Goal: Navigation & Orientation: Find specific page/section

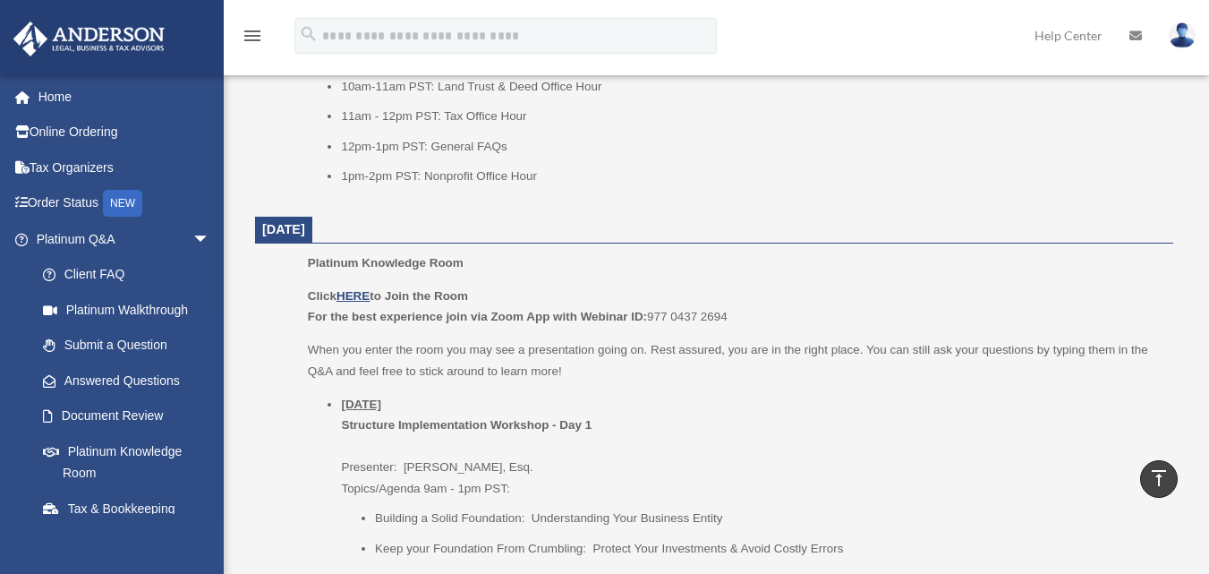
scroll to position [1744, 0]
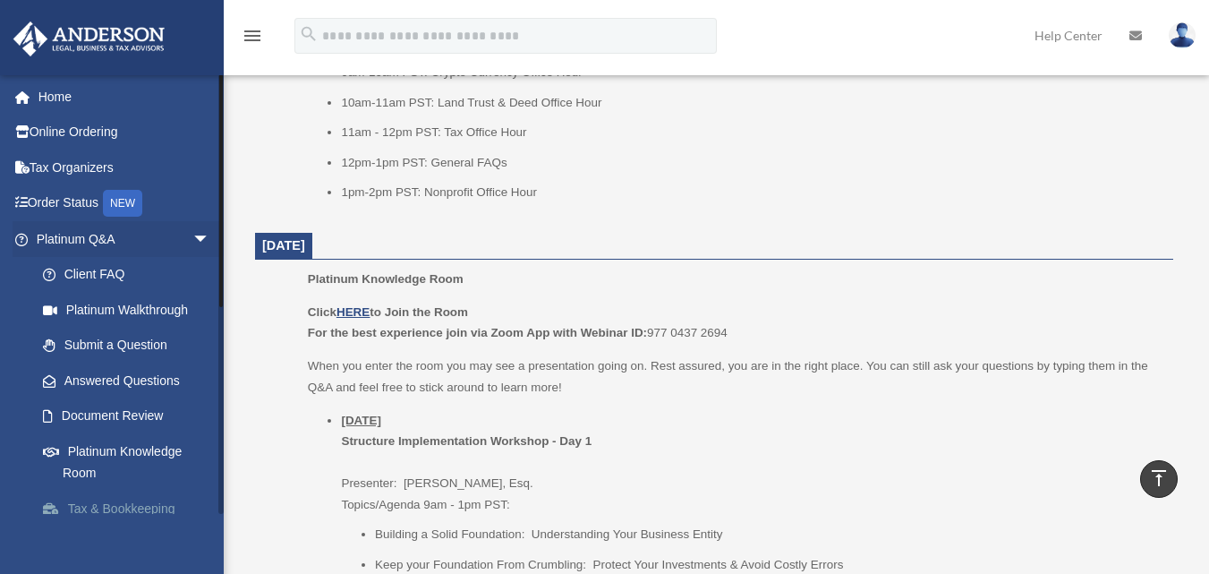
click at [148, 507] on link "Tax & Bookkeeping Packages" at bounding box center [131, 518] width 212 height 57
click at [149, 507] on link "Tax & Bookkeeping Packages" at bounding box center [131, 518] width 212 height 57
click at [155, 514] on div "bridgett.mcfarland81@gmail.com Sign Out bridgett.mcfarland81@gmail.com Home Onl…" at bounding box center [112, 361] width 224 height 574
click at [156, 509] on link "Tax & Bookkeeping Packages" at bounding box center [131, 518] width 212 height 57
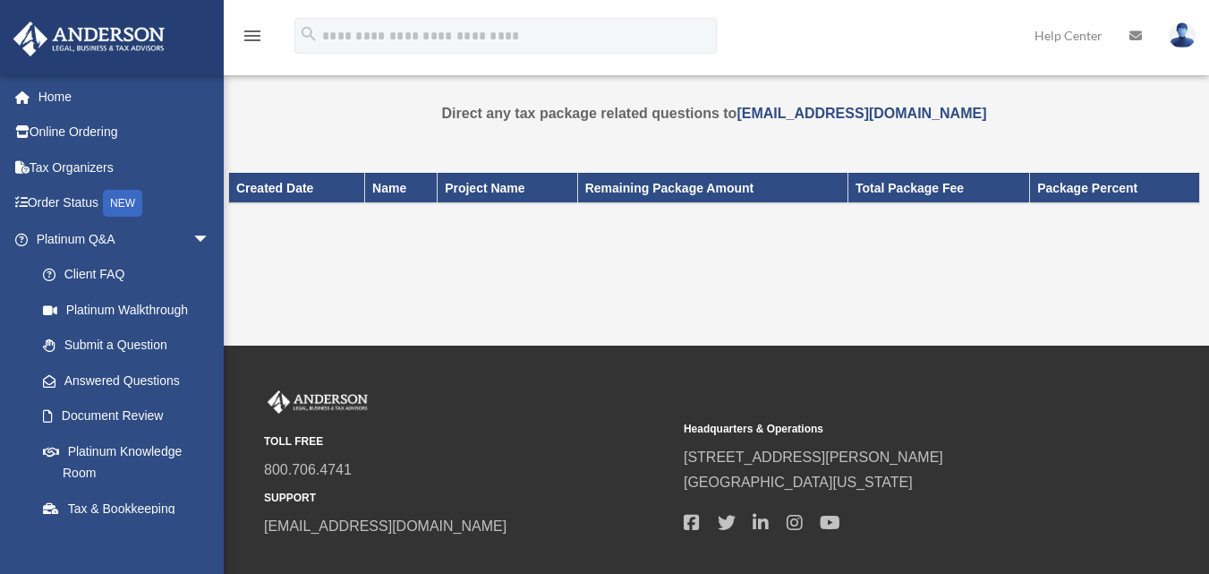
click at [937, 192] on th "Total Package Fee" at bounding box center [939, 188] width 182 height 30
click at [898, 191] on th "Total Package Fee" at bounding box center [939, 188] width 182 height 30
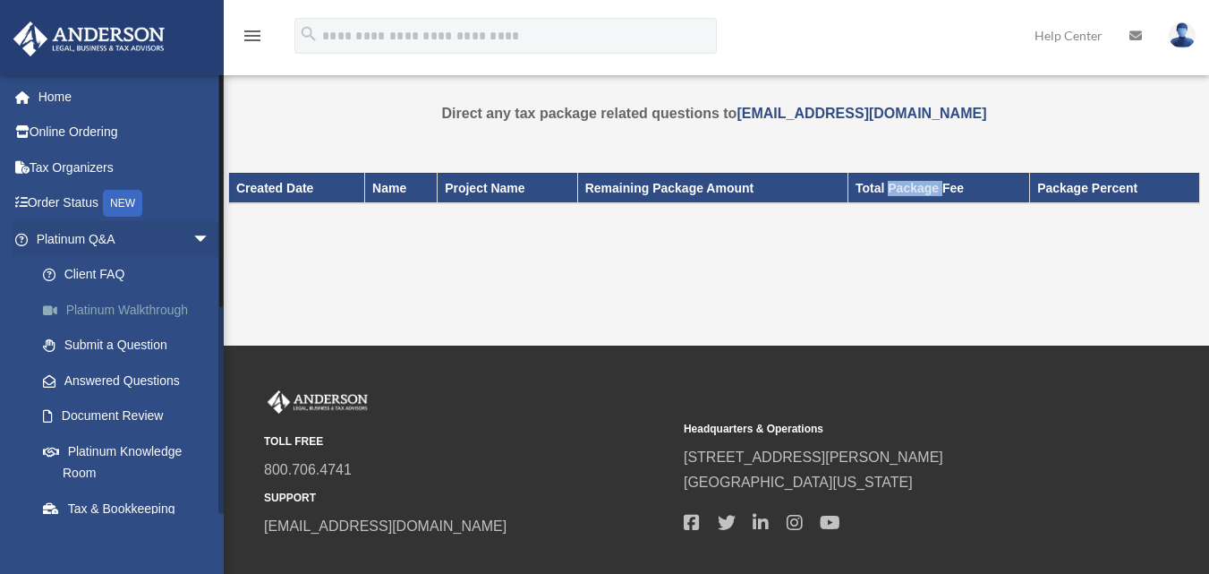
click at [154, 314] on link "Platinum Walkthrough" at bounding box center [131, 310] width 212 height 36
click at [154, 310] on link "Platinum Walkthrough" at bounding box center [131, 310] width 212 height 36
click at [170, 311] on link "Platinum Walkthrough" at bounding box center [131, 310] width 212 height 36
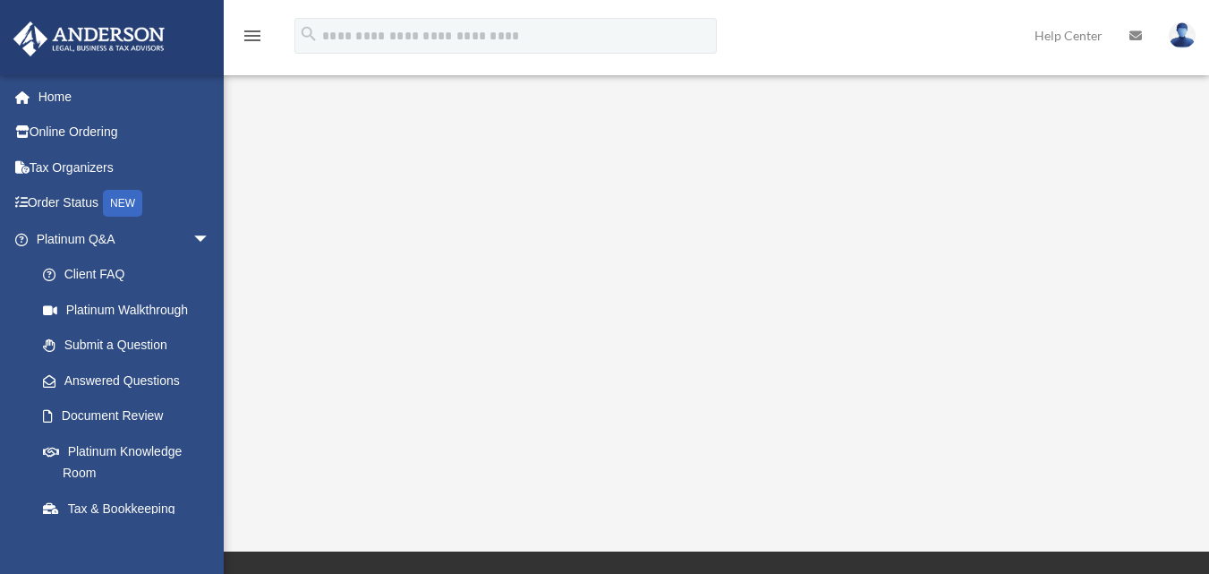
scroll to position [210, 0]
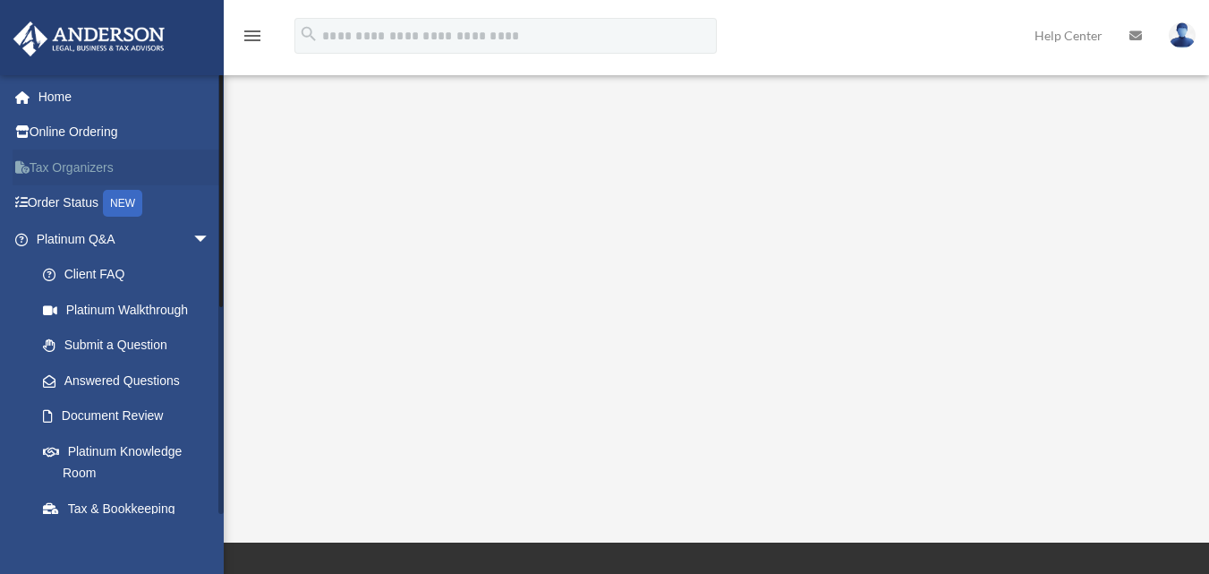
click at [51, 164] on link "Tax Organizers" at bounding box center [125, 167] width 225 height 36
click at [25, 166] on icon at bounding box center [27, 167] width 4 height 13
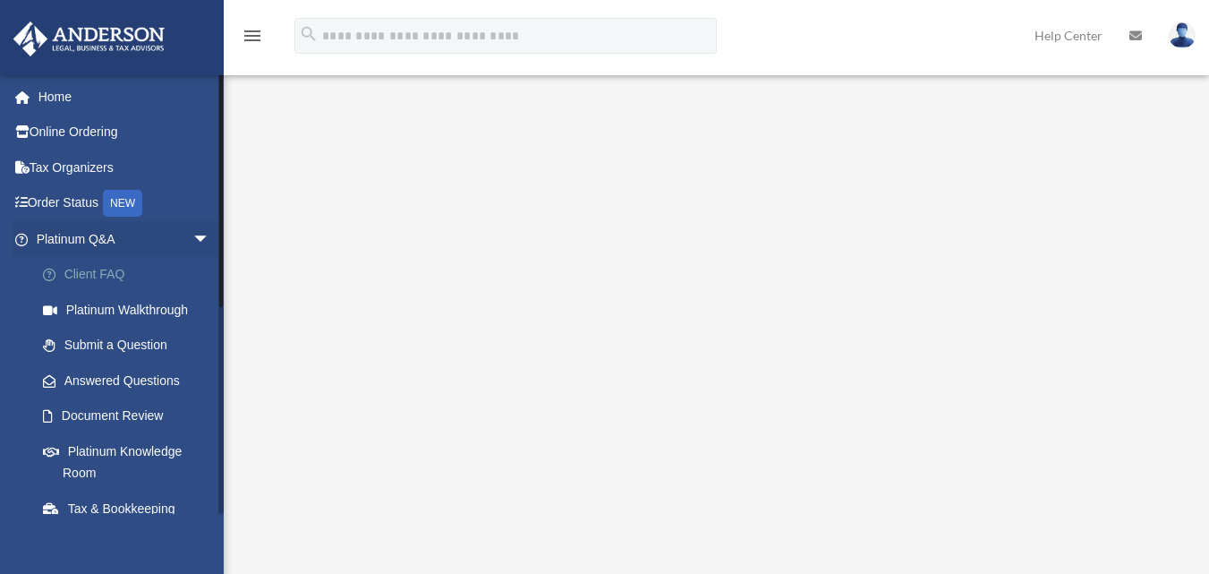
scroll to position [210, 0]
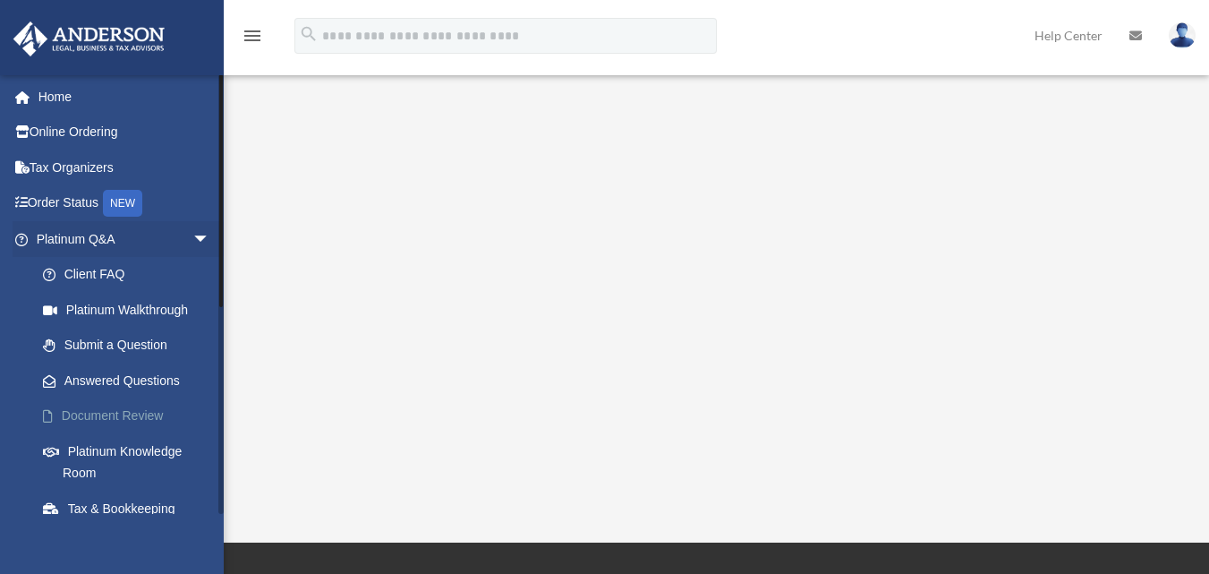
click at [146, 409] on link "Document Review" at bounding box center [131, 416] width 212 height 36
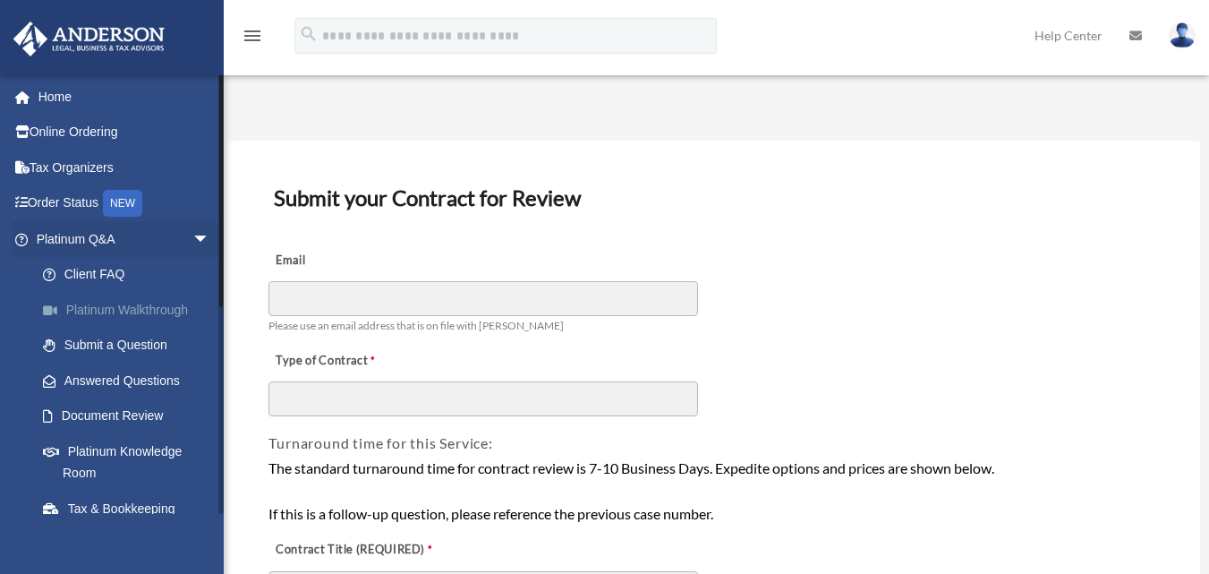
click at [140, 310] on link "Platinum Walkthrough" at bounding box center [131, 310] width 212 height 36
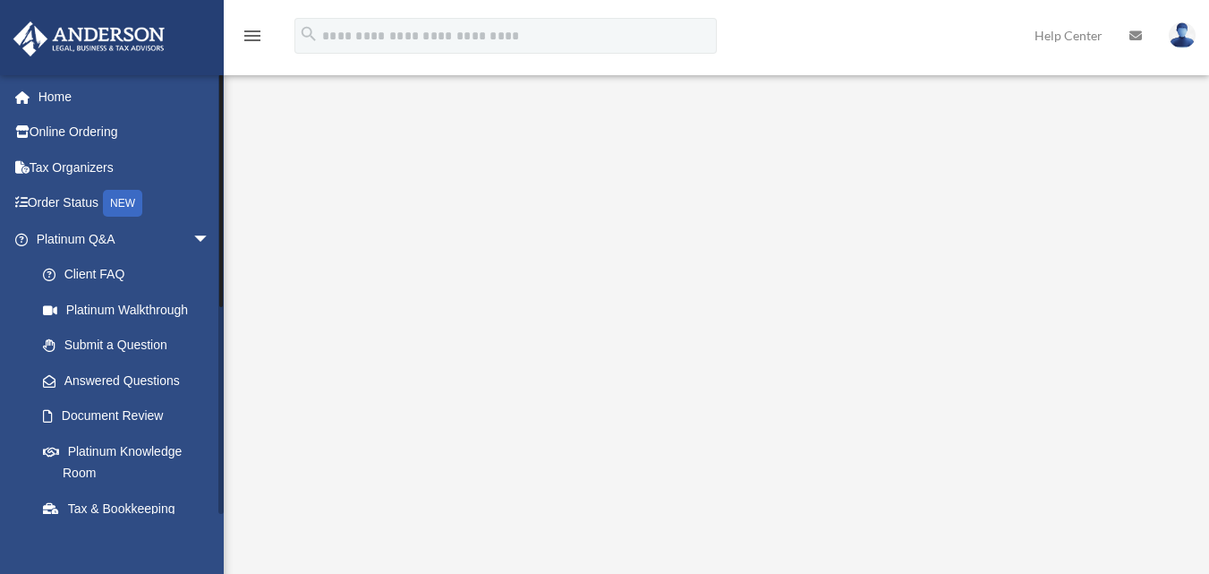
scroll to position [379, 0]
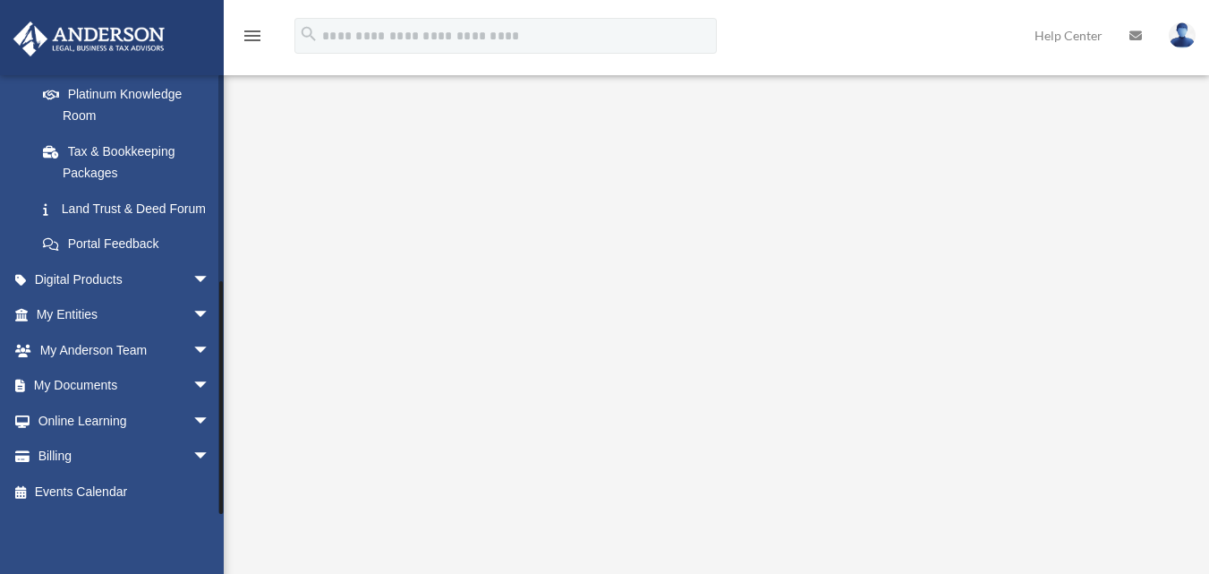
drag, startPoint x: 221, startPoint y: 461, endPoint x: 222, endPoint y: 495, distance: 34.0
click at [222, 495] on div at bounding box center [220, 293] width 5 height 439
drag, startPoint x: 221, startPoint y: 344, endPoint x: 231, endPoint y: 354, distance: 14.6
click at [231, 354] on div "Platinum Walkthrough bridgett.mcfarland81@gmail.com Sign Out bridgett.mcfarland…" at bounding box center [604, 376] width 1209 height 656
click at [124, 199] on link "Land Trust & Deed Forum" at bounding box center [131, 209] width 212 height 36
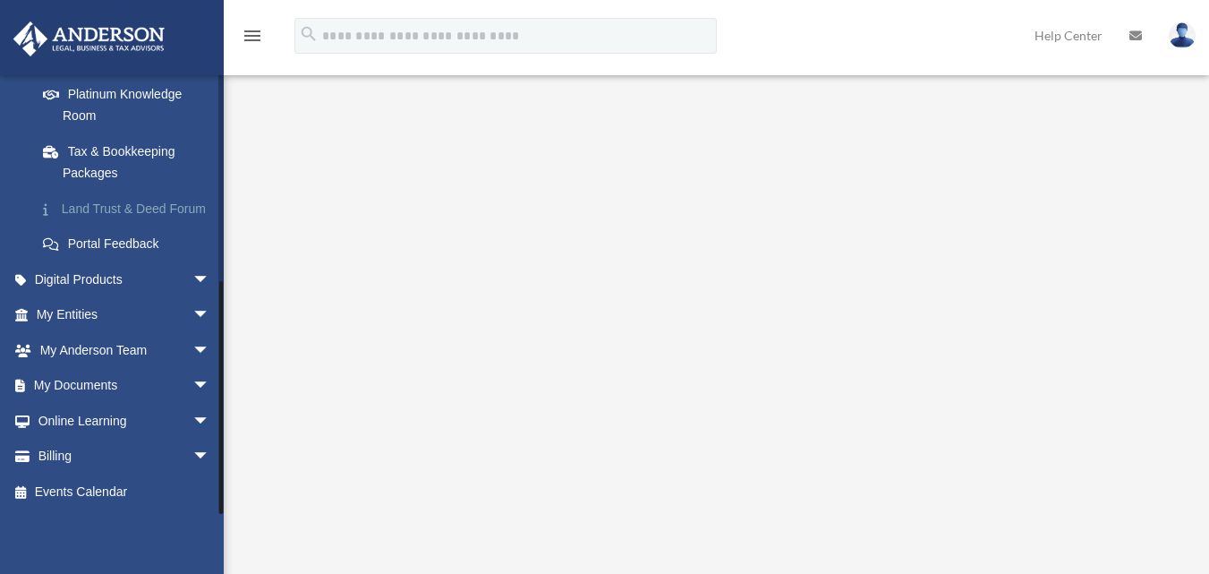
click at [124, 191] on link "Land Trust & Deed Forum" at bounding box center [131, 209] width 212 height 36
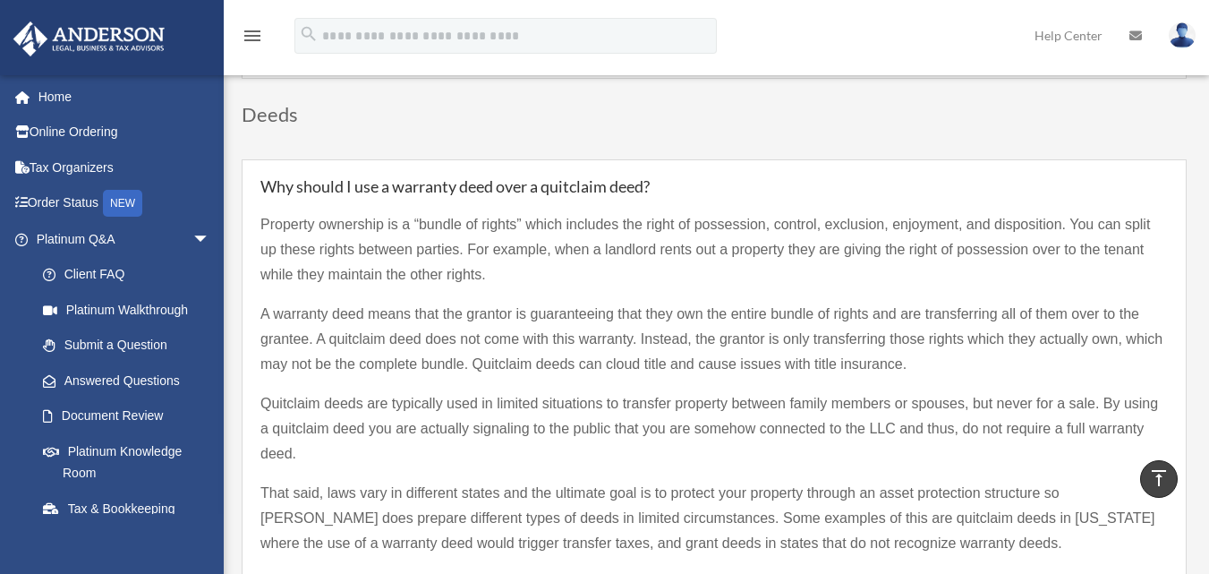
scroll to position [2293, 0]
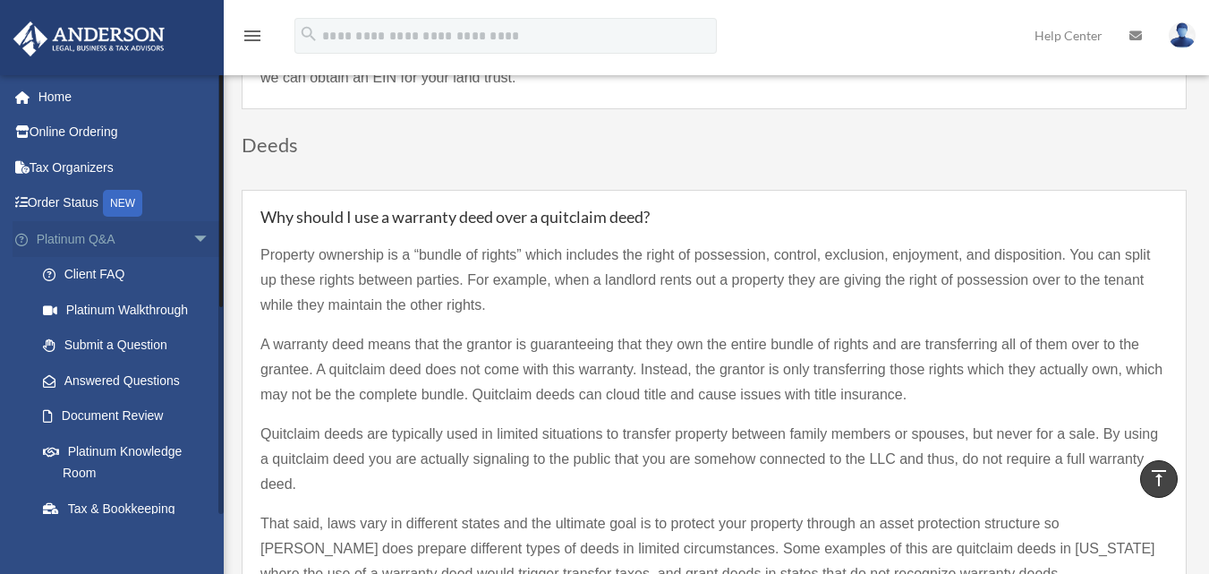
click at [192, 235] on span "arrow_drop_down" at bounding box center [210, 239] width 36 height 37
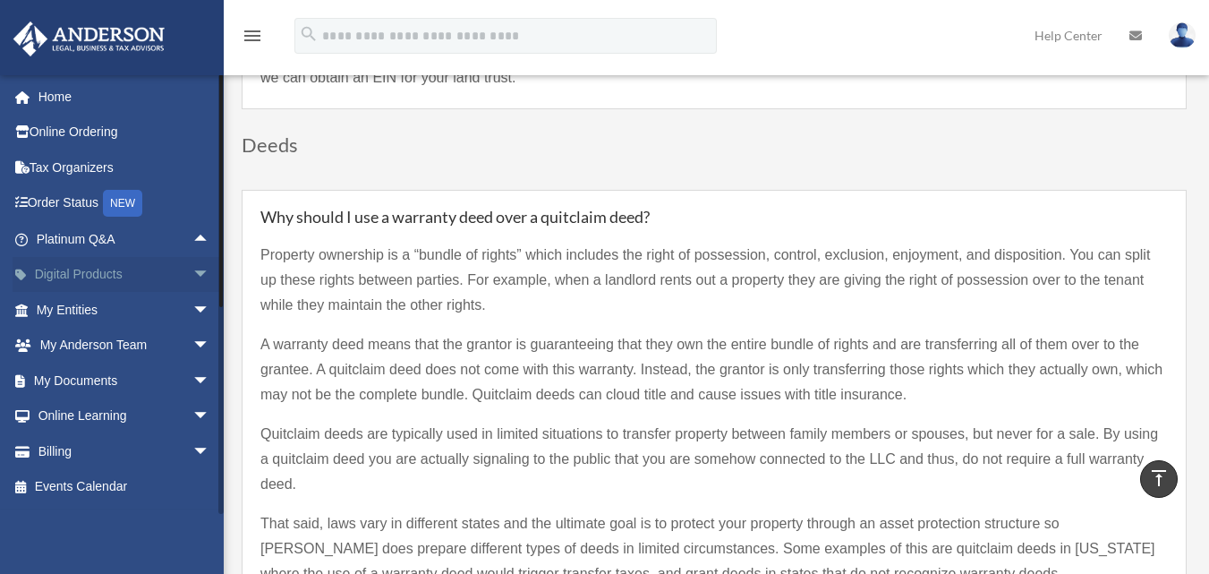
click at [143, 271] on link "Digital Products arrow_drop_down" at bounding box center [125, 275] width 225 height 36
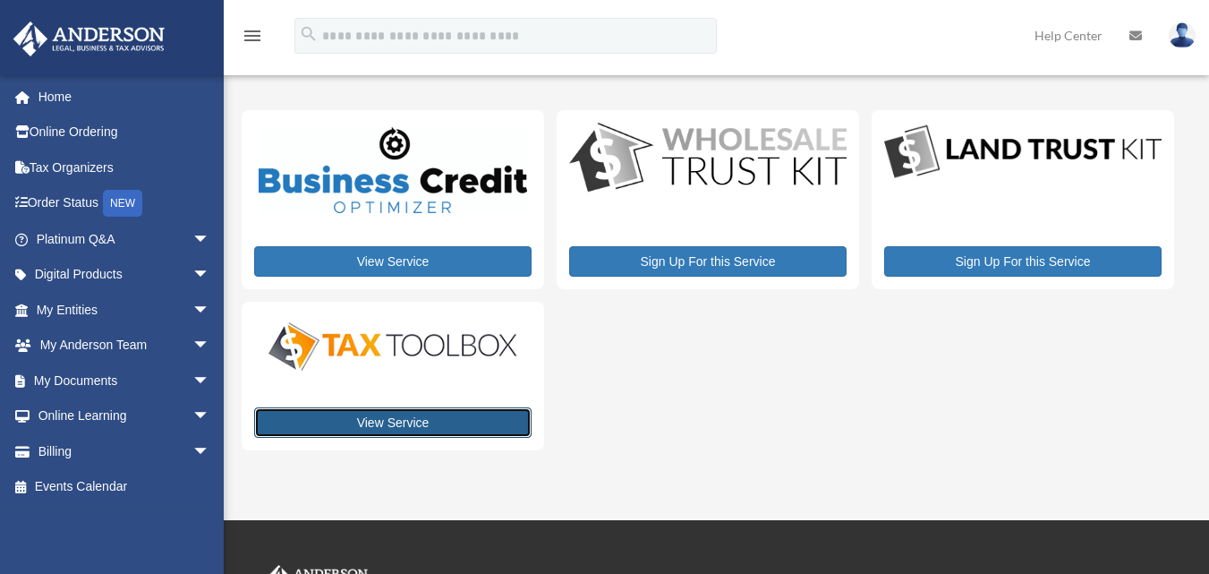
click at [446, 425] on link "View Service" at bounding box center [392, 422] width 277 height 30
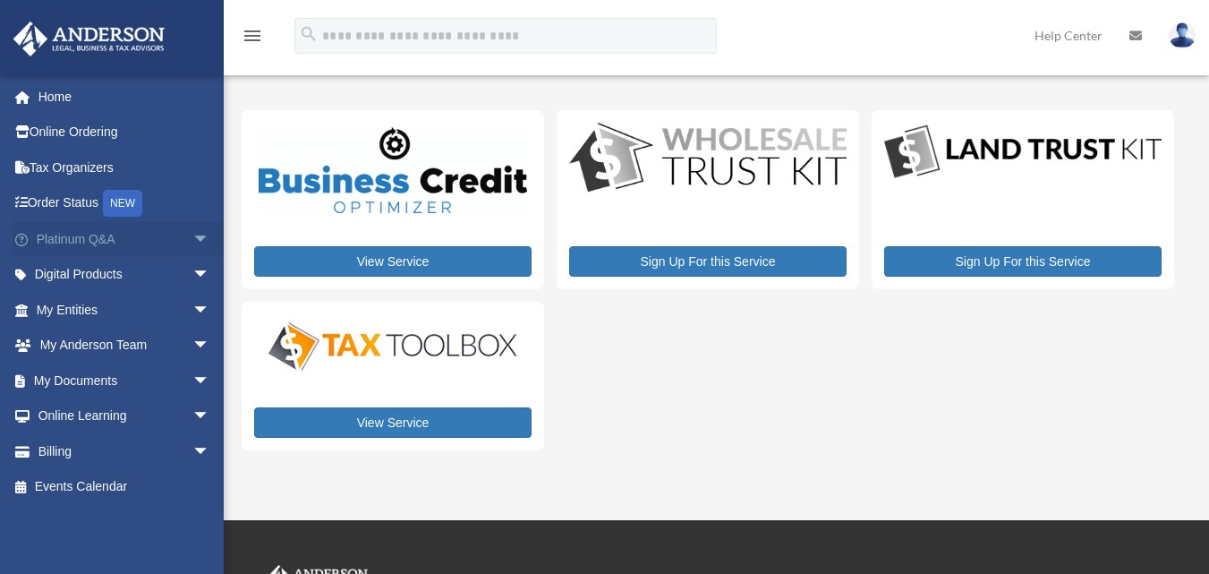
click at [192, 238] on span "arrow_drop_down" at bounding box center [210, 239] width 36 height 37
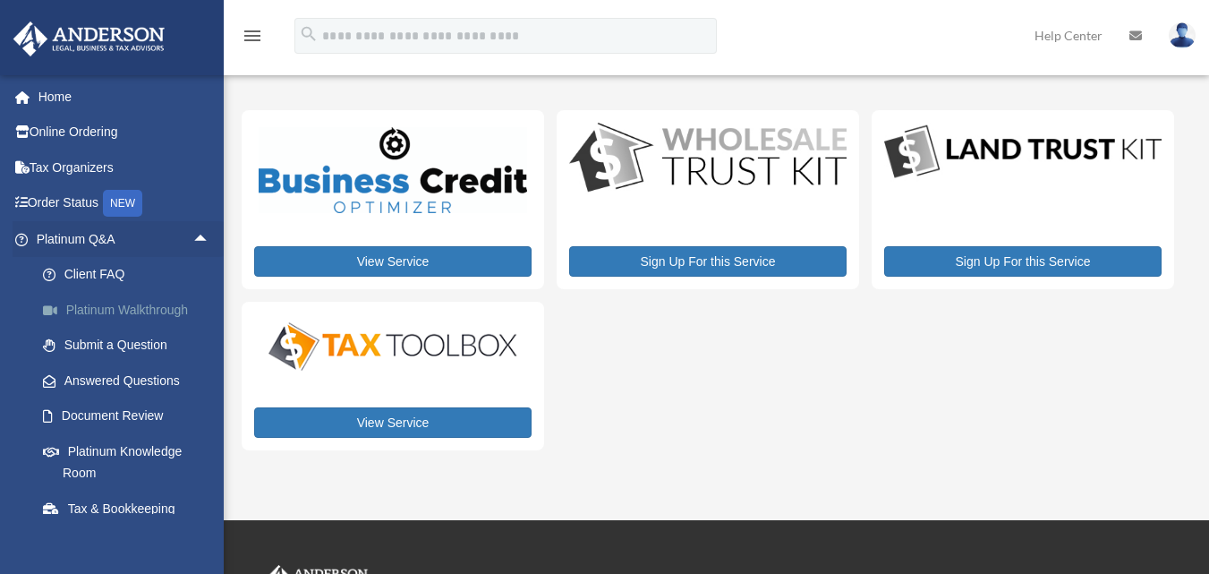
click at [159, 311] on link "Platinum Walkthrough" at bounding box center [131, 310] width 212 height 36
click at [161, 311] on link "Platinum Walkthrough" at bounding box center [131, 310] width 212 height 36
click at [159, 310] on link "Platinum Walkthrough" at bounding box center [131, 310] width 212 height 36
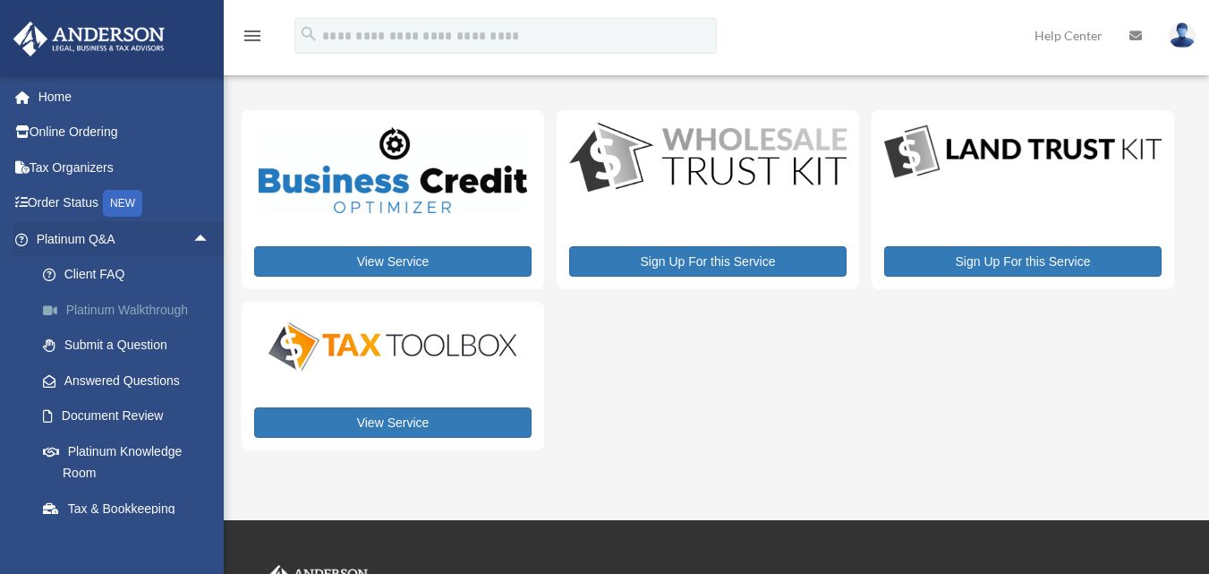
click at [159, 310] on link "Platinum Walkthrough" at bounding box center [131, 310] width 212 height 36
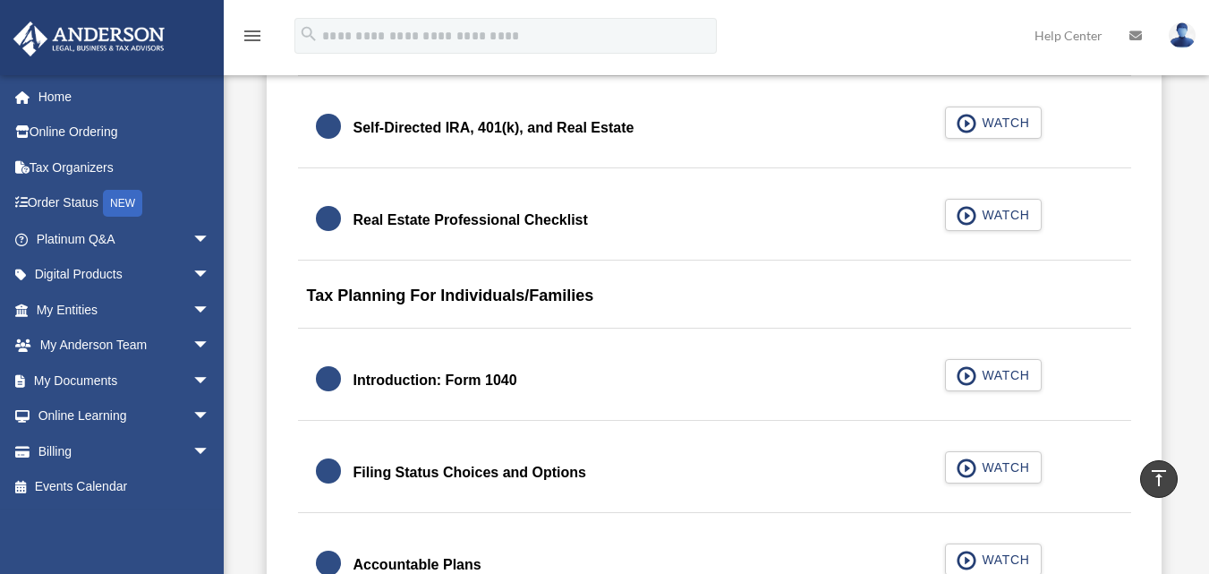
scroll to position [2366, 0]
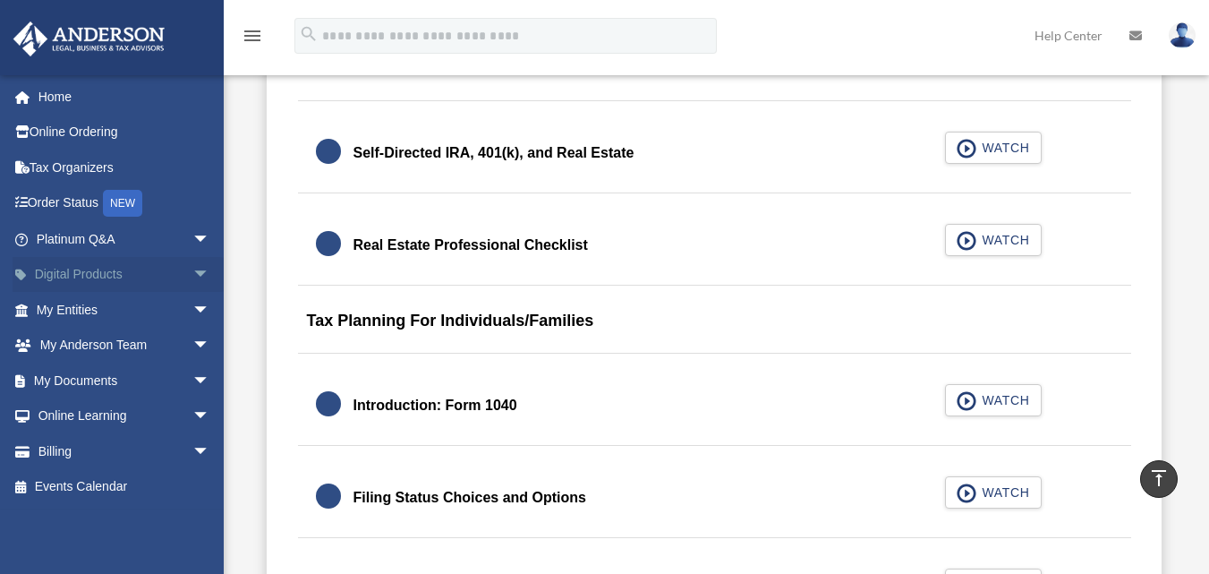
click at [192, 272] on span "arrow_drop_down" at bounding box center [210, 275] width 36 height 37
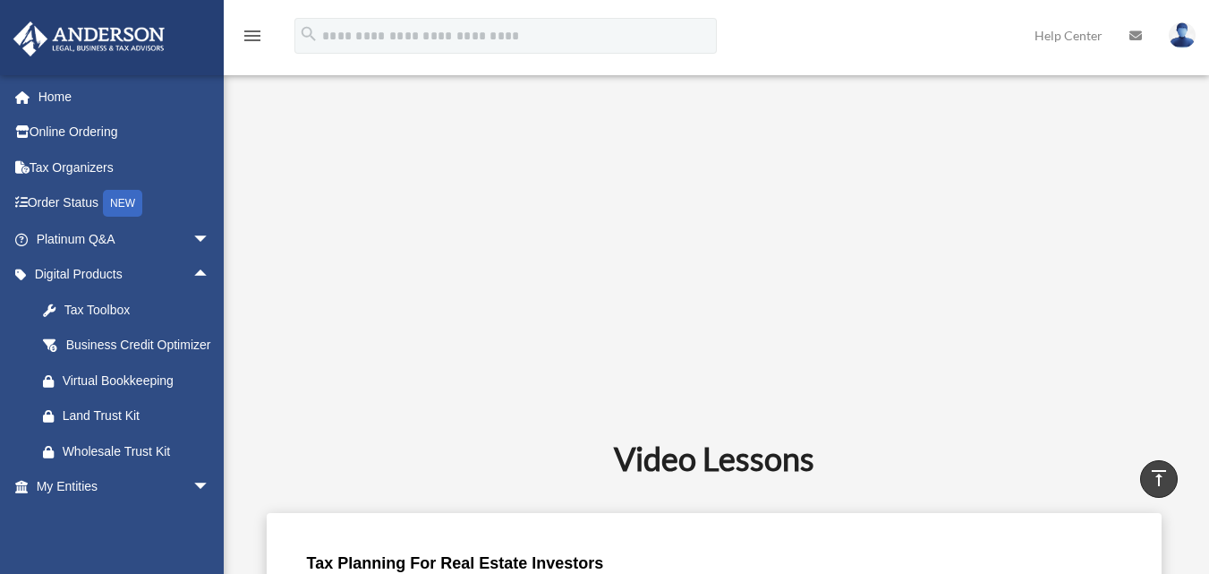
scroll to position [654, 0]
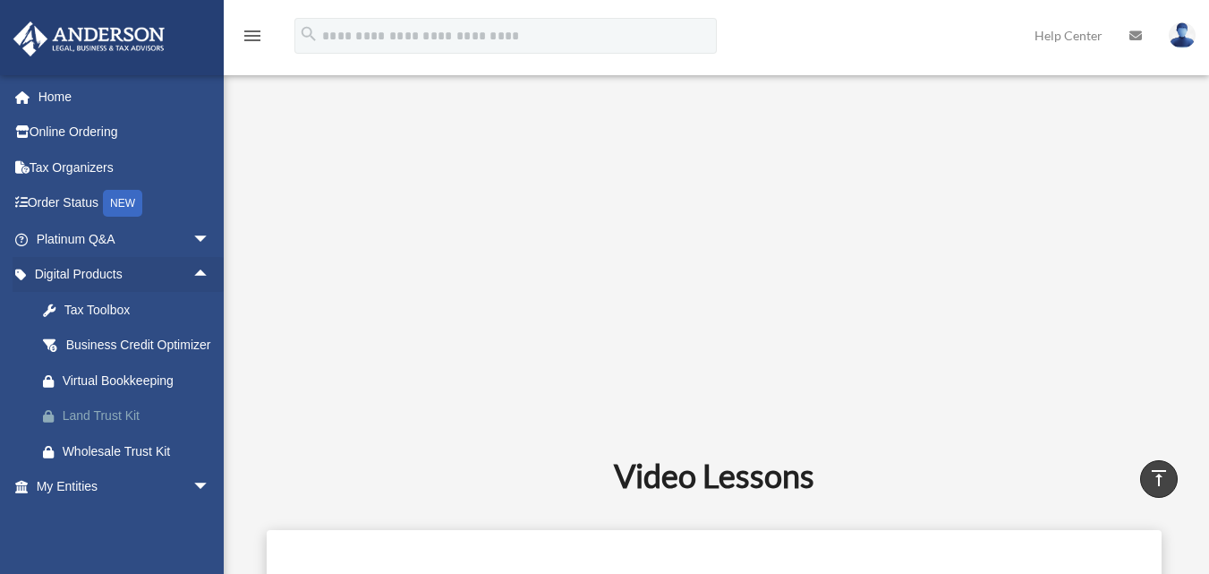
click at [127, 427] on div "Land Trust Kit" at bounding box center [139, 416] width 152 height 22
click at [192, 506] on span "arrow_drop_down" at bounding box center [210, 487] width 36 height 37
click at [192, 506] on span "arrow_drop_up" at bounding box center [210, 487] width 36 height 37
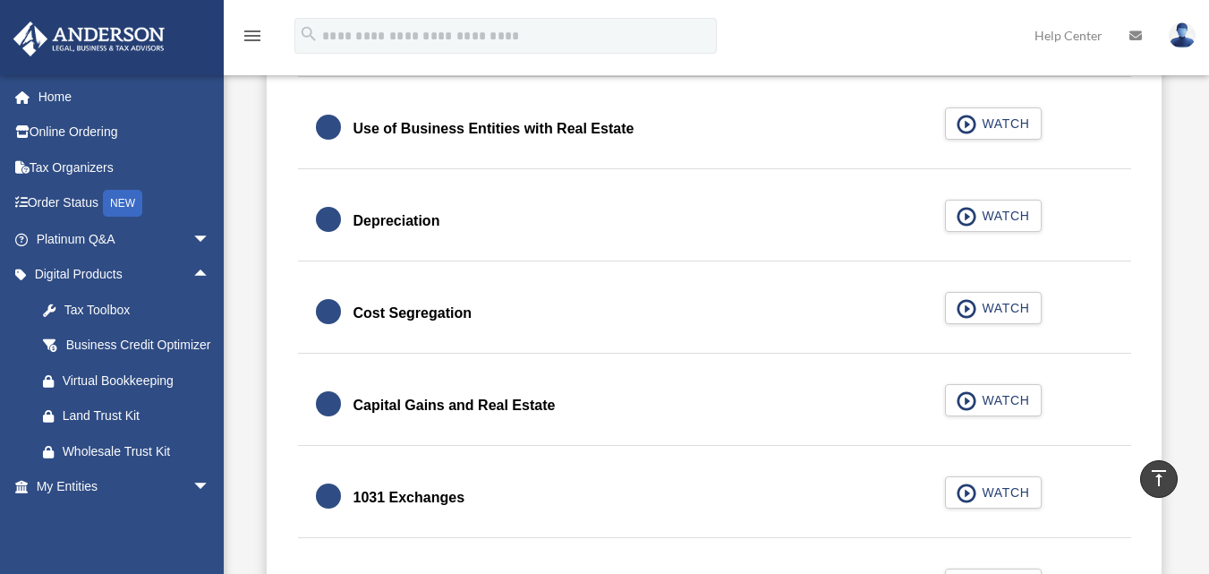
scroll to position [1778, 0]
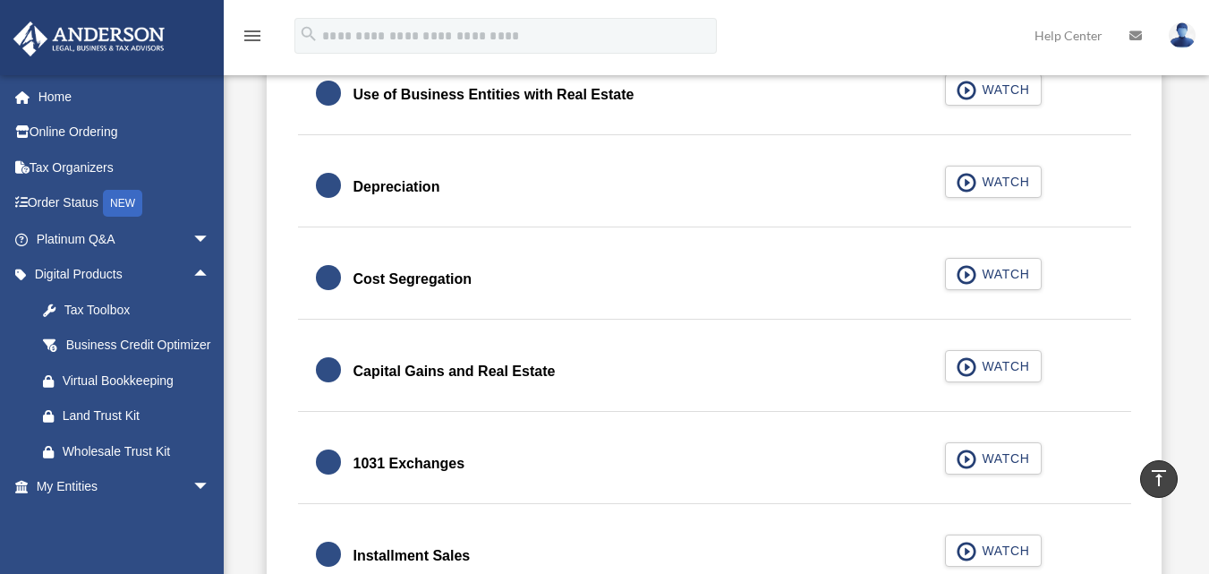
drag, startPoint x: 262, startPoint y: 158, endPoint x: 258, endPoint y: 198, distance: 39.6
drag, startPoint x: 227, startPoint y: 365, endPoint x: 226, endPoint y: 419, distance: 53.7
click at [141, 300] on div "Tax Toolbox" at bounding box center [139, 310] width 152 height 22
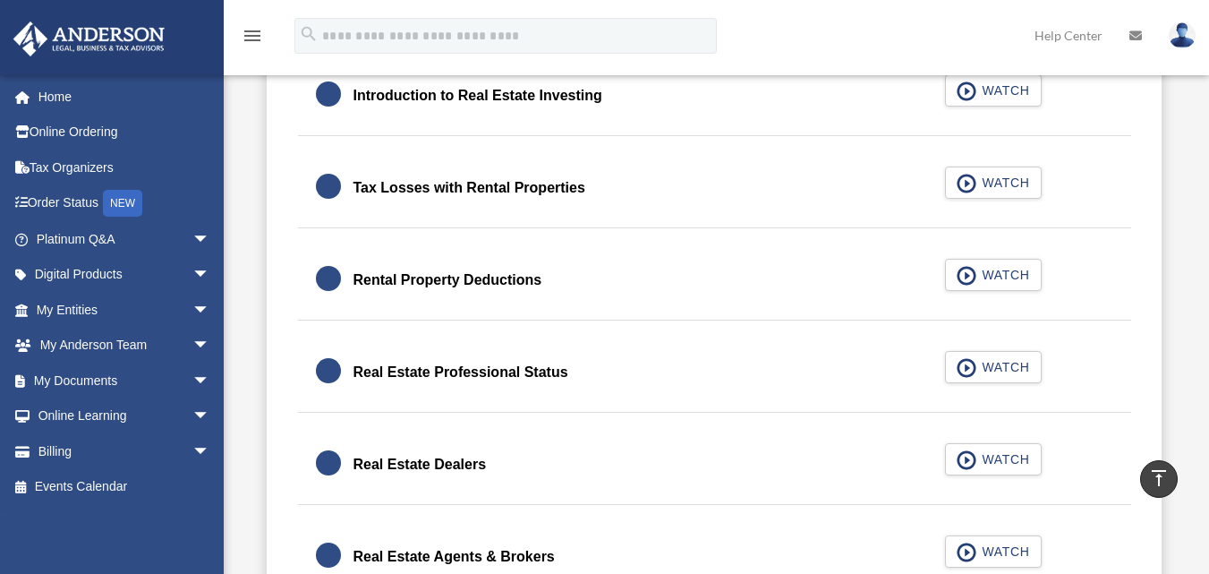
scroll to position [1057, 0]
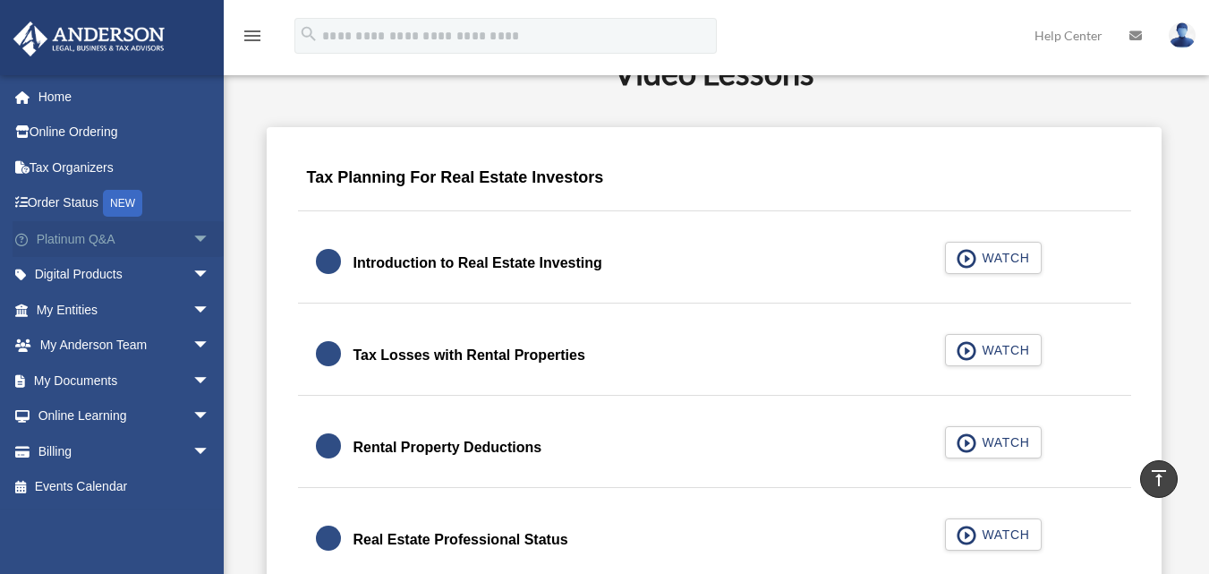
click at [192, 245] on span "arrow_drop_down" at bounding box center [210, 239] width 36 height 37
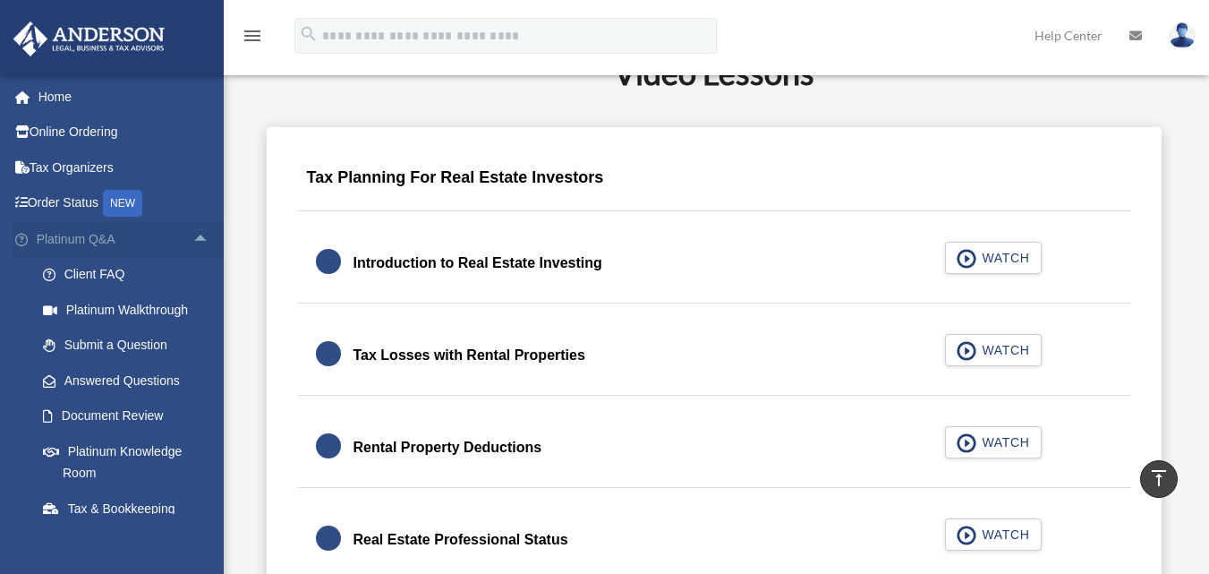
click at [192, 243] on span "arrow_drop_up" at bounding box center [210, 239] width 36 height 37
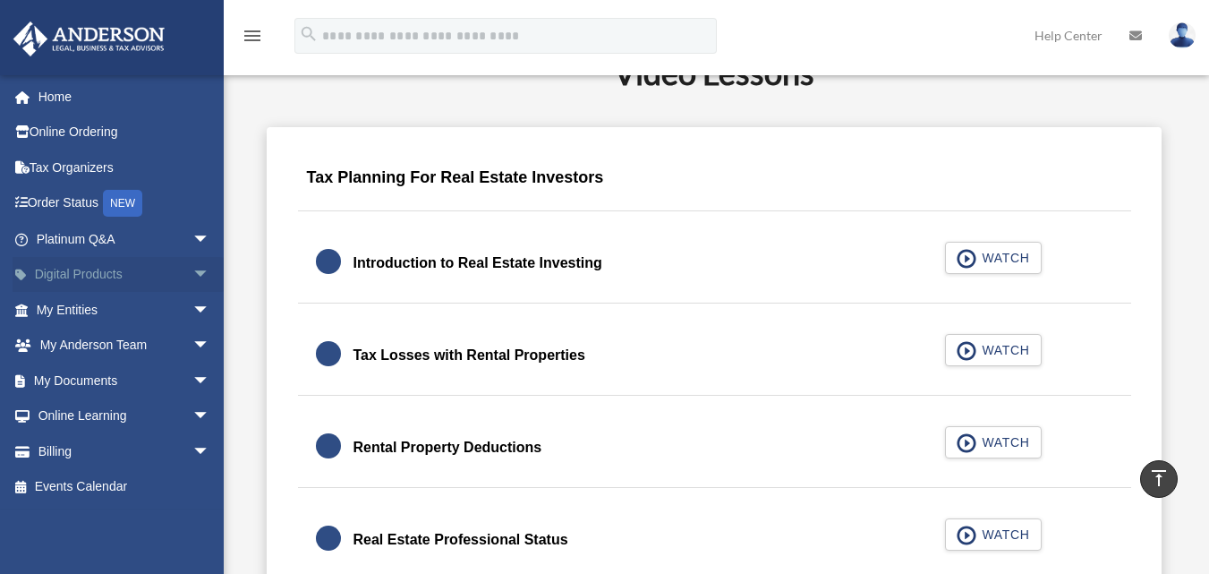
click at [192, 273] on span "arrow_drop_down" at bounding box center [210, 275] width 36 height 37
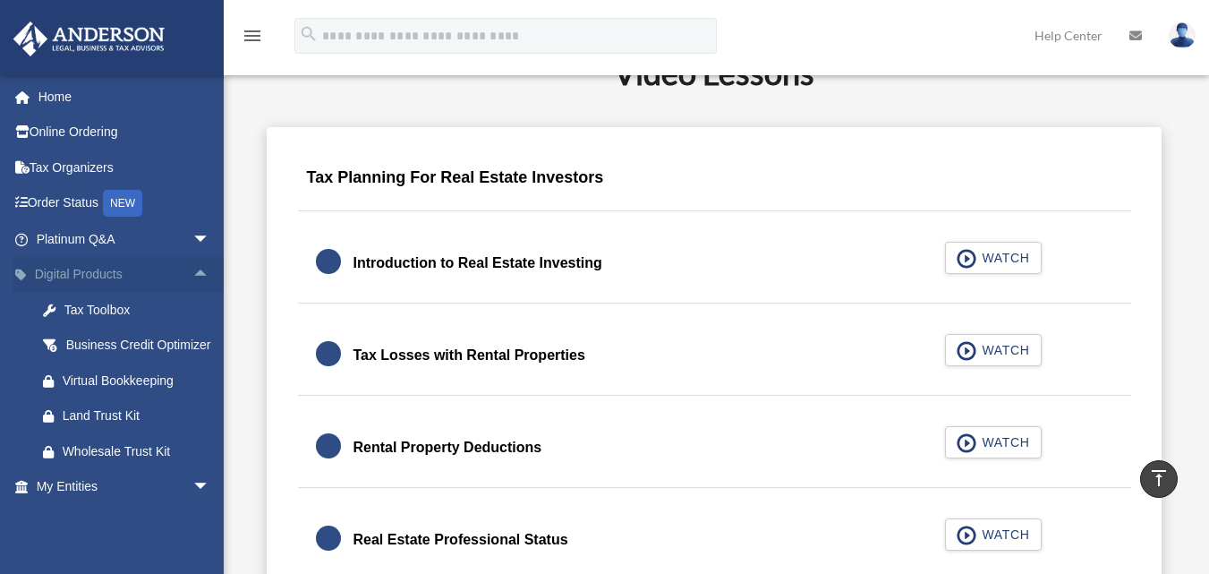
click at [192, 273] on span "arrow_drop_up" at bounding box center [210, 275] width 36 height 37
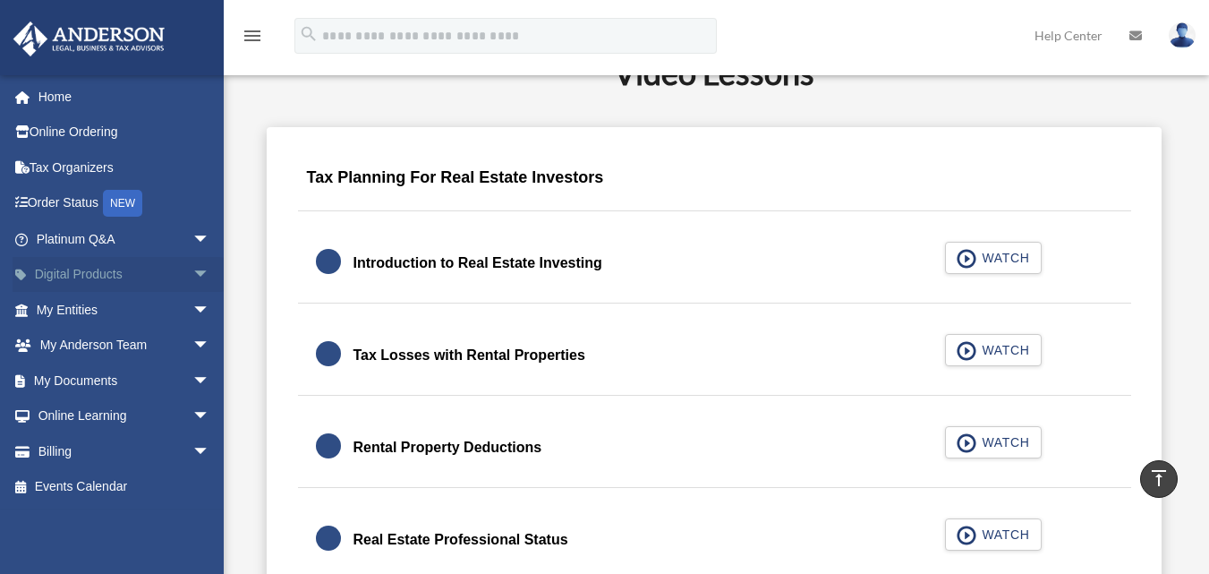
click at [137, 270] on link "Digital Products arrow_drop_down" at bounding box center [125, 275] width 225 height 36
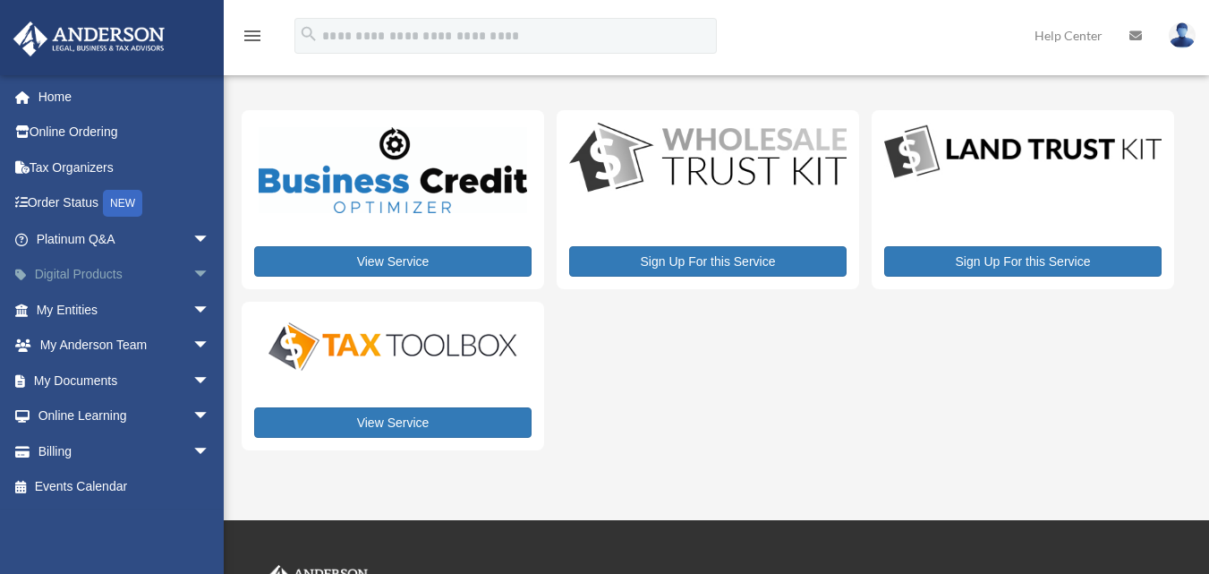
click at [192, 272] on span "arrow_drop_down" at bounding box center [210, 275] width 36 height 37
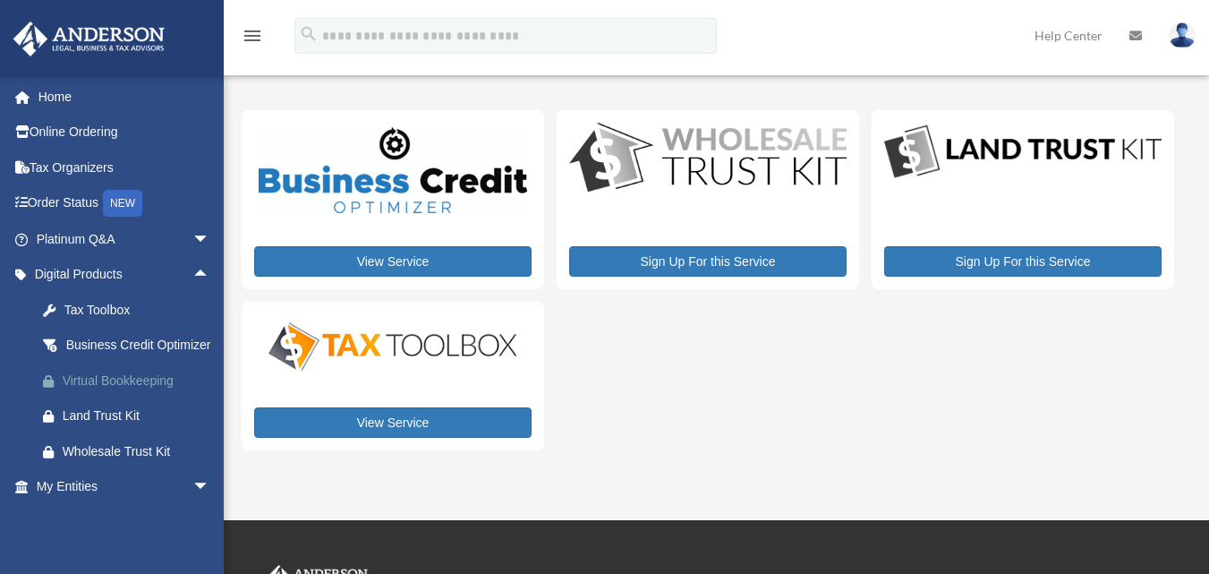
click at [149, 392] on div "Virtual Bookkeeping" at bounding box center [139, 381] width 152 height 22
click at [117, 270] on link "Digital Products arrow_drop_up" at bounding box center [125, 275] width 225 height 36
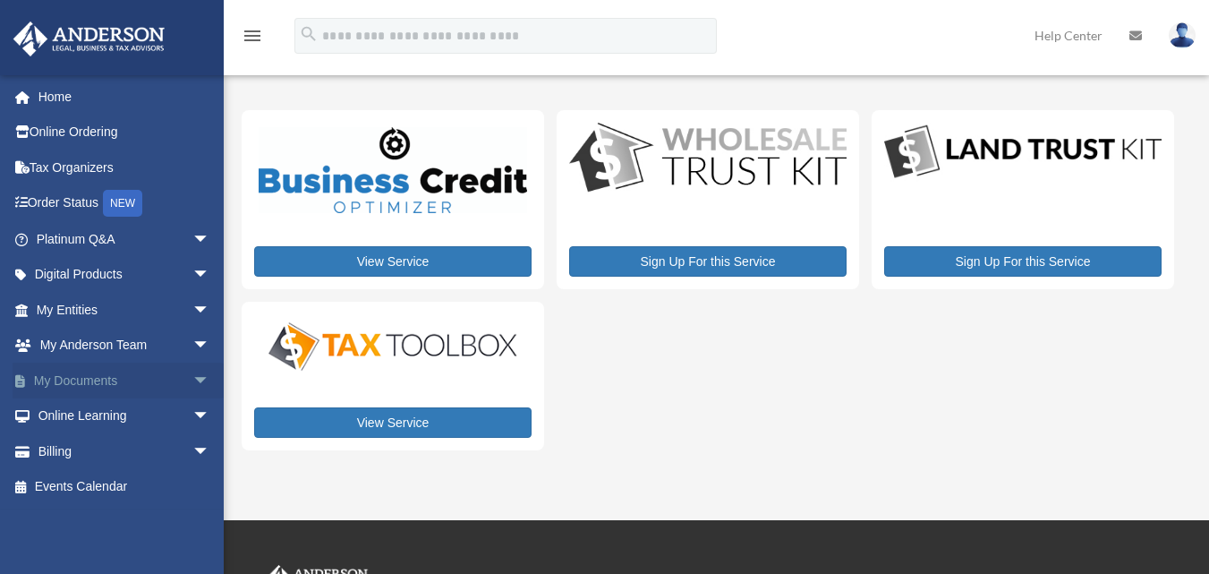
click at [148, 372] on link "My Documents arrow_drop_down" at bounding box center [125, 380] width 225 height 36
click at [149, 373] on link "My Documents arrow_drop_down" at bounding box center [125, 380] width 225 height 36
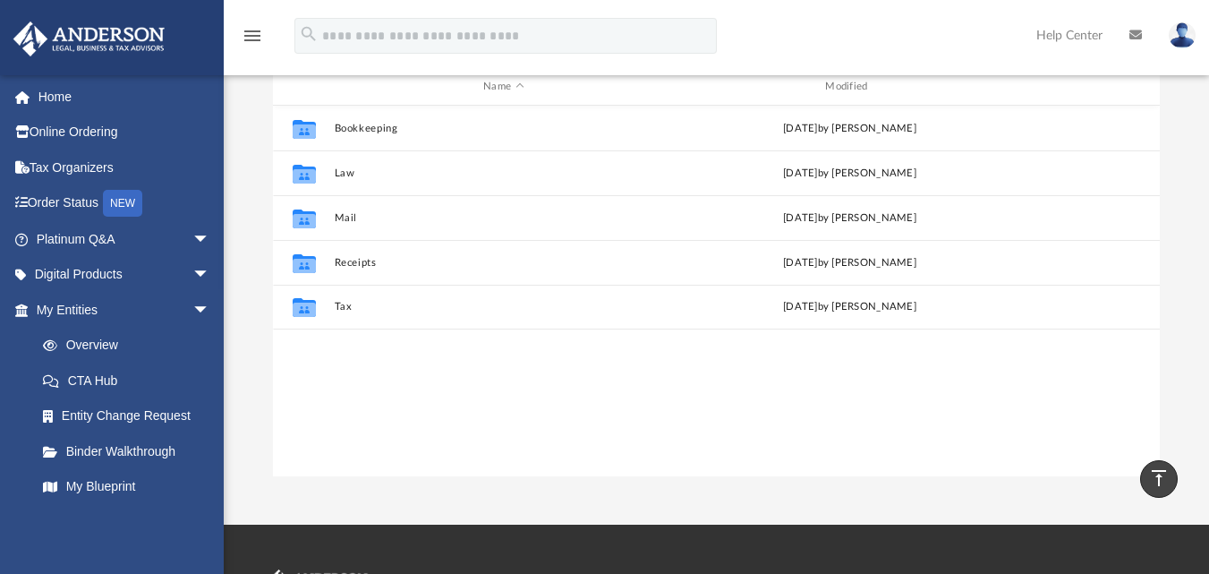
scroll to position [177, 0]
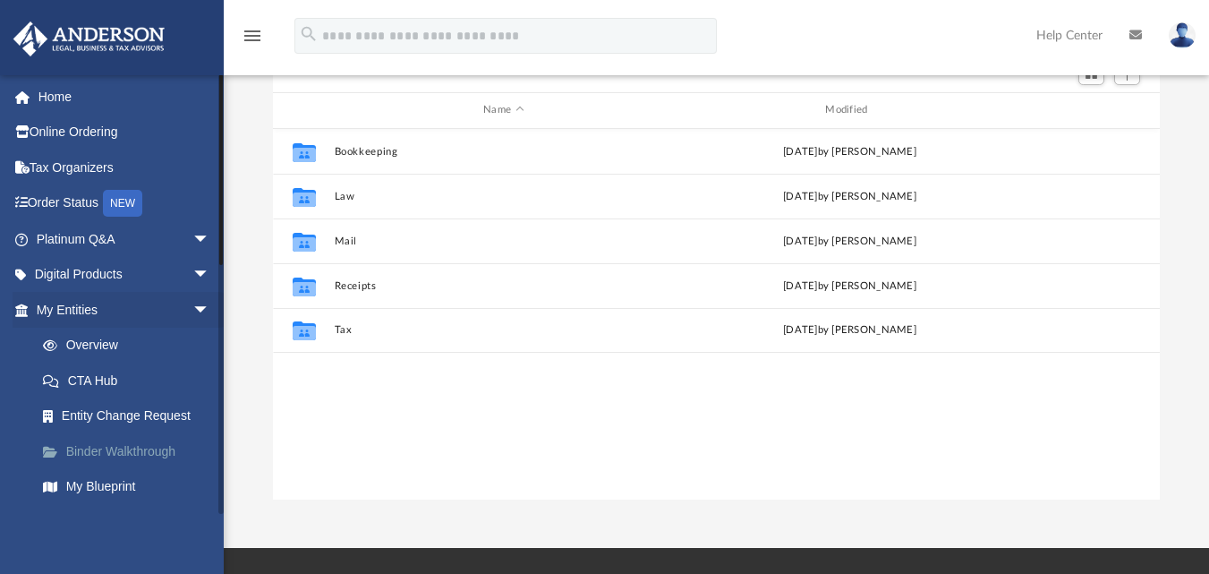
click at [148, 446] on link "Binder Walkthrough" at bounding box center [131, 451] width 212 height 36
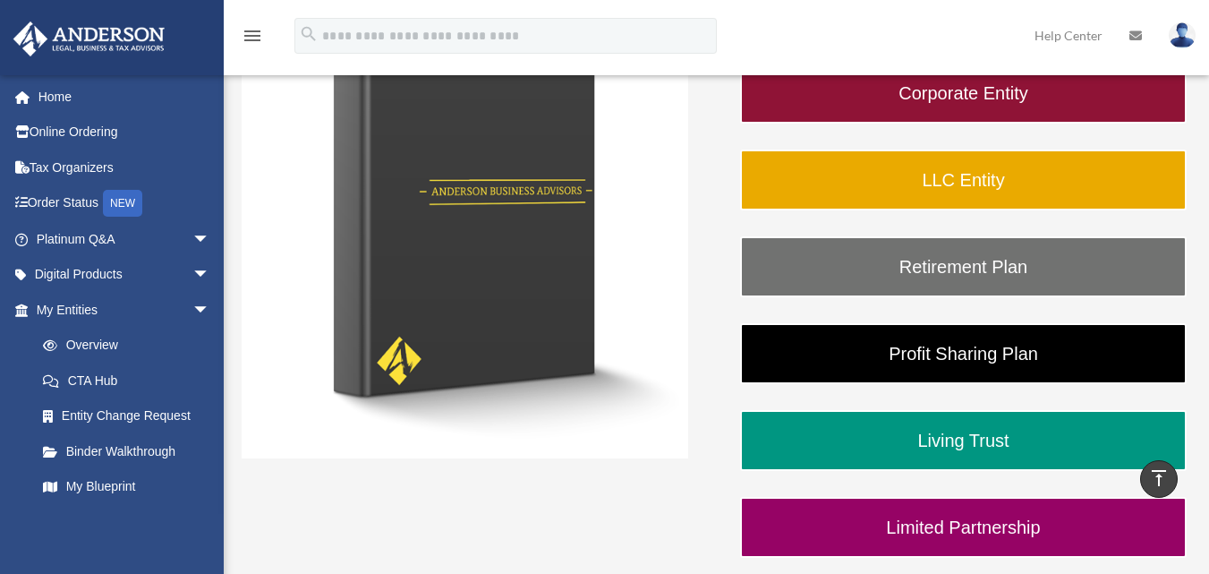
scroll to position [323, 0]
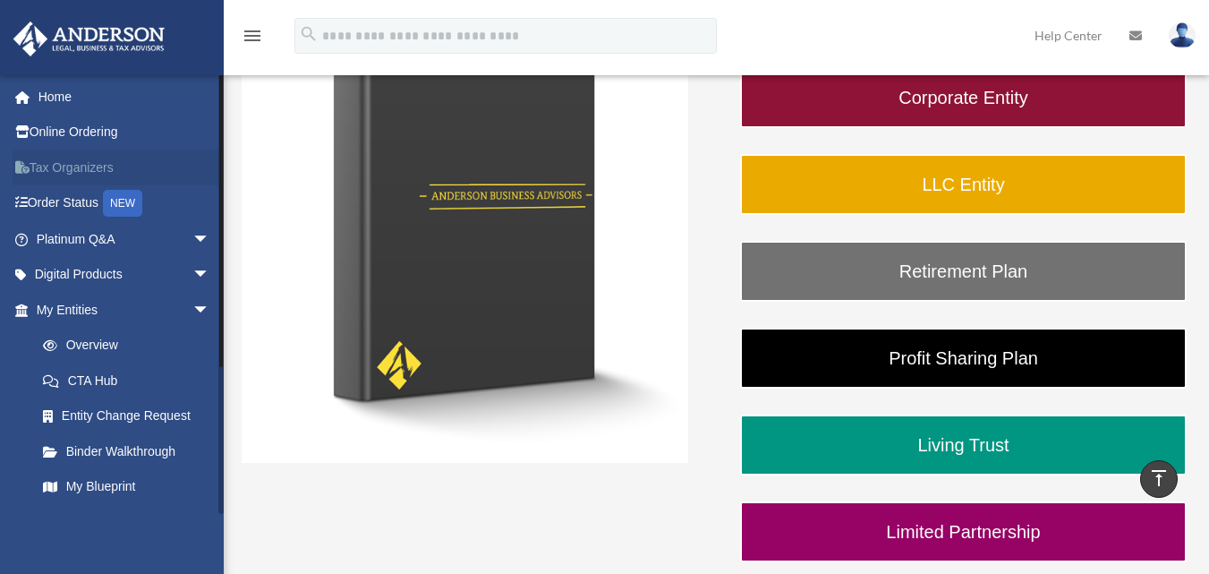
click at [133, 163] on link "Tax Organizers" at bounding box center [125, 167] width 225 height 36
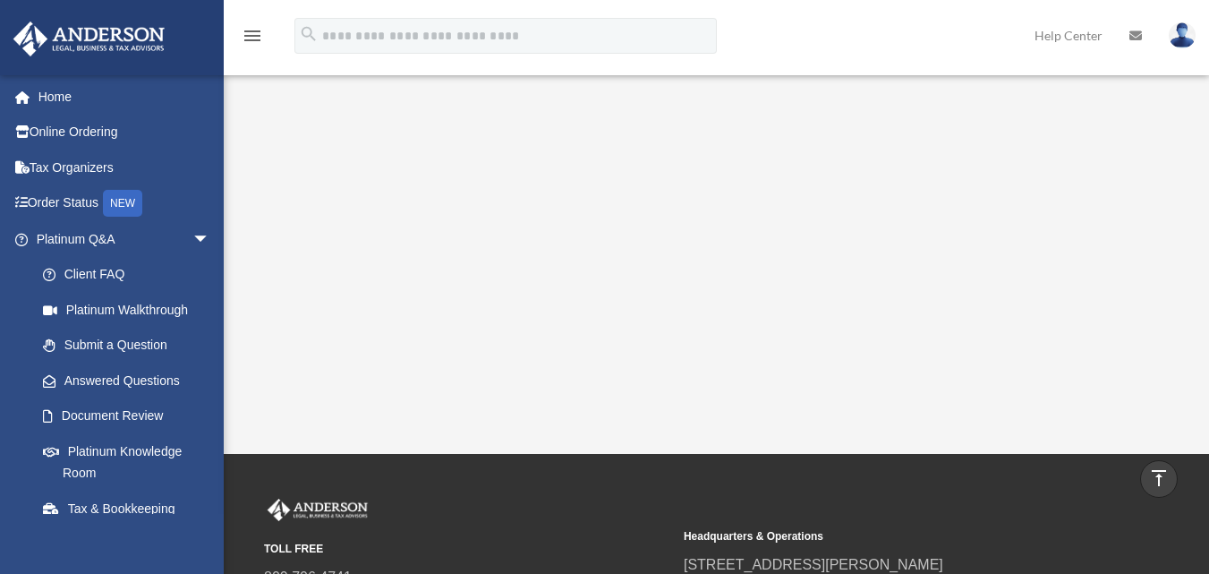
scroll to position [260, 0]
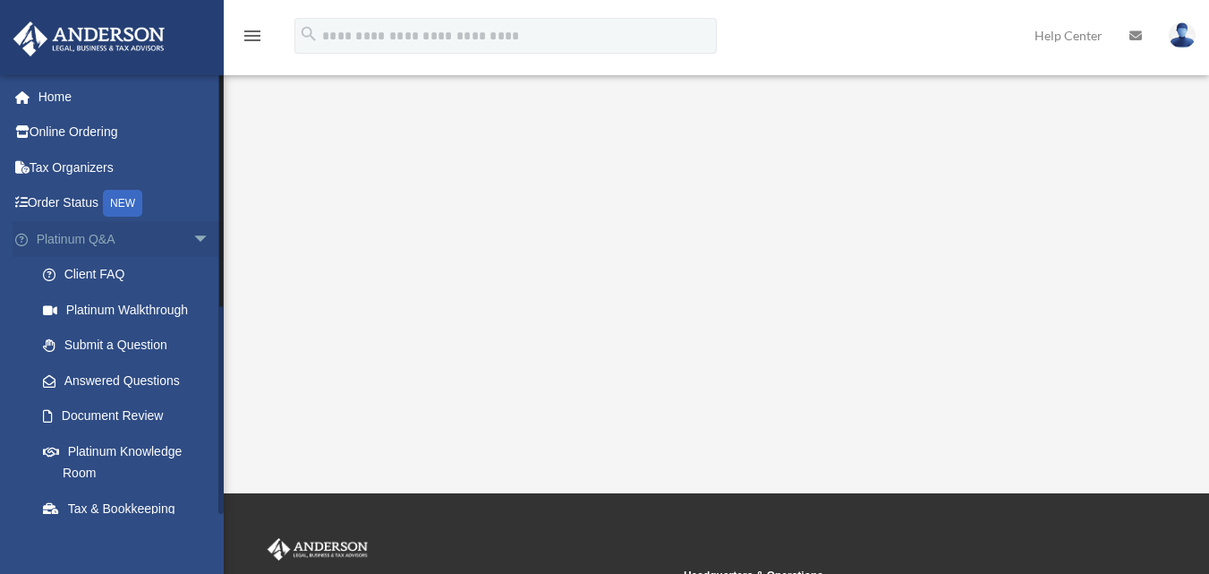
click at [192, 234] on span "arrow_drop_down" at bounding box center [210, 239] width 36 height 37
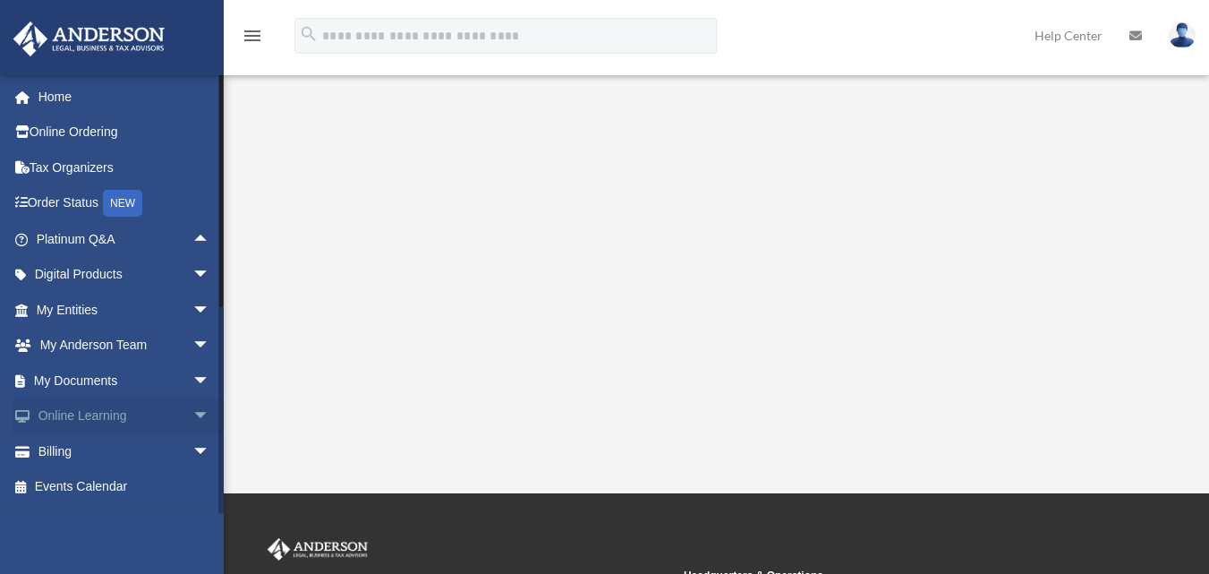
click at [192, 418] on span "arrow_drop_down" at bounding box center [210, 416] width 36 height 37
click at [192, 415] on span "arrow_drop_up" at bounding box center [210, 416] width 36 height 37
click at [192, 414] on span "arrow_drop_down" at bounding box center [210, 416] width 36 height 37
click at [128, 451] on link "Courses" at bounding box center [131, 451] width 212 height 36
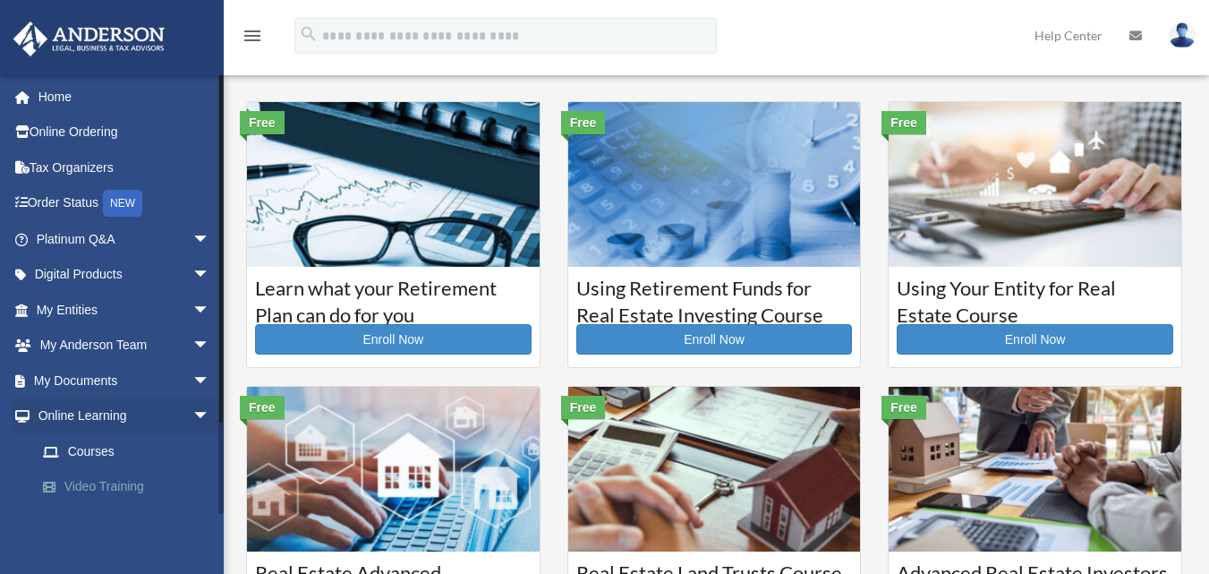
click at [130, 486] on link "Video Training" at bounding box center [131, 487] width 212 height 36
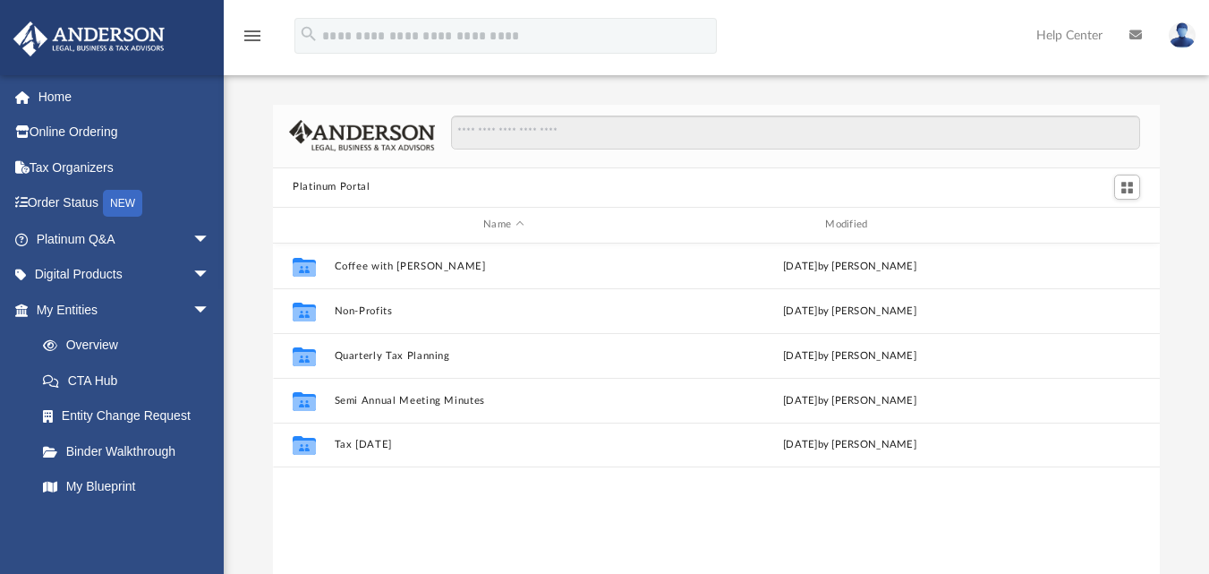
scroll to position [394, 874]
click at [133, 379] on link "CTA Hub" at bounding box center [131, 380] width 212 height 36
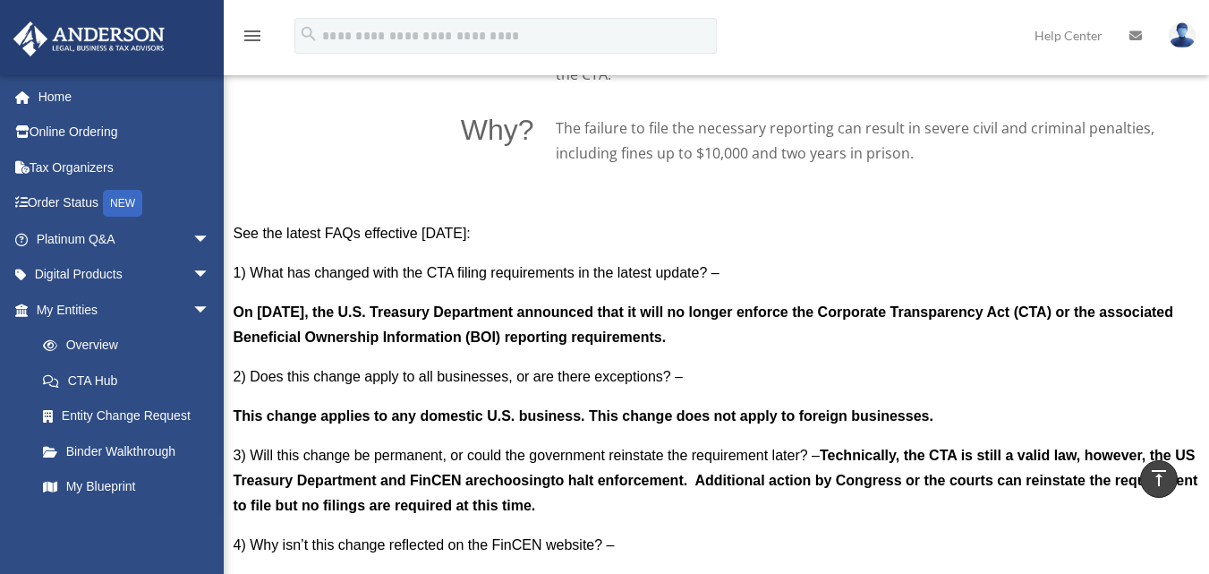
scroll to position [1394, 0]
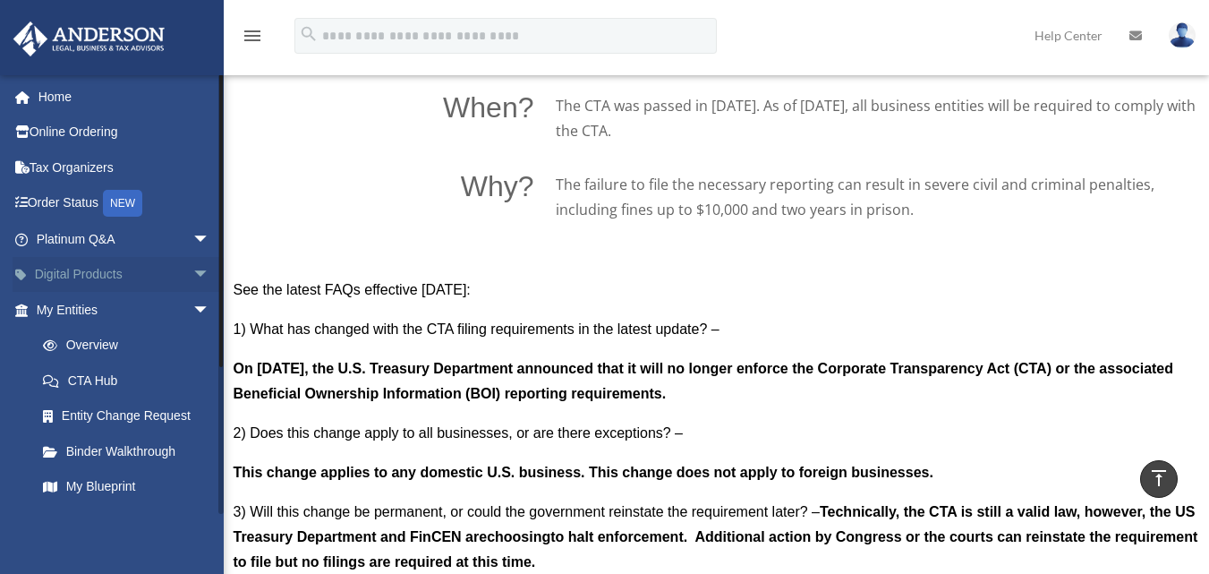
click at [192, 267] on span "arrow_drop_down" at bounding box center [210, 275] width 36 height 37
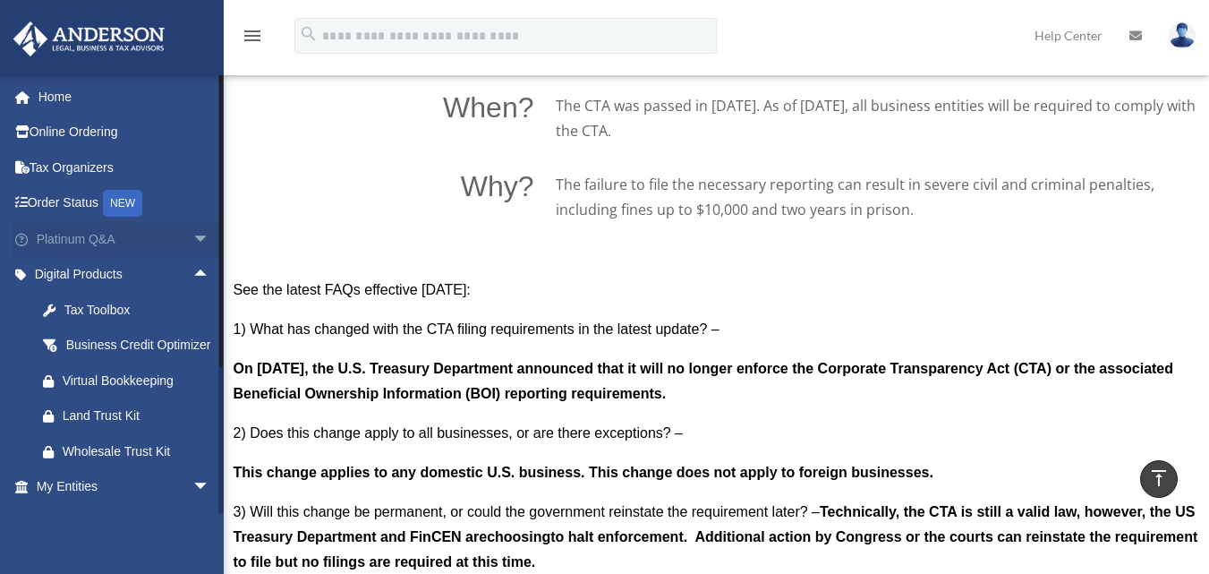
click at [192, 241] on span "arrow_drop_down" at bounding box center [210, 239] width 36 height 37
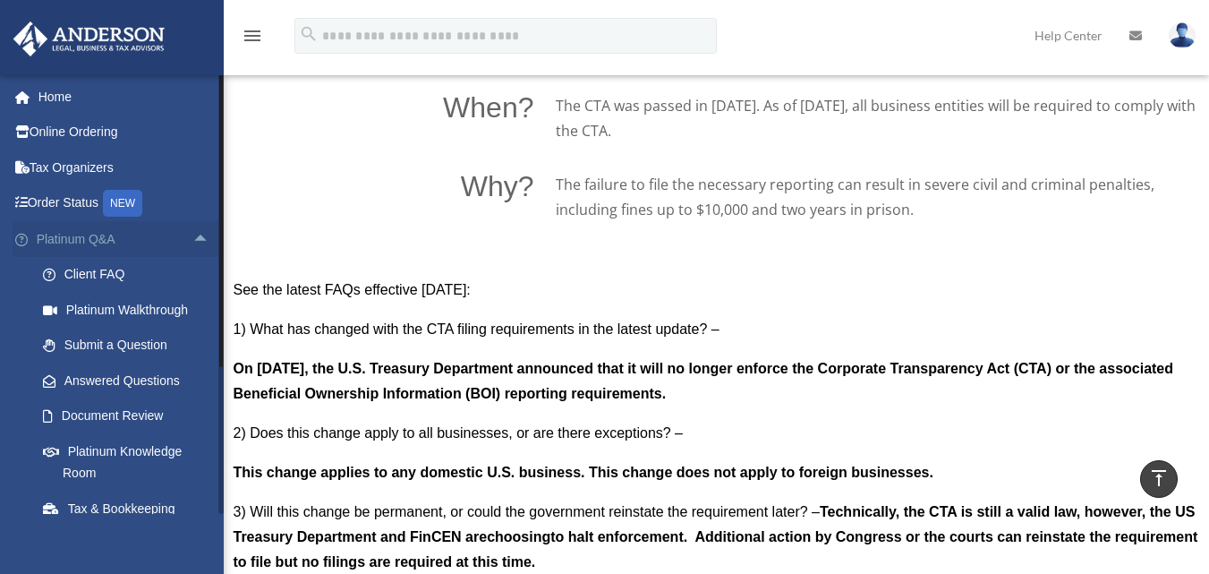
click at [192, 236] on span "arrow_drop_up" at bounding box center [210, 239] width 36 height 37
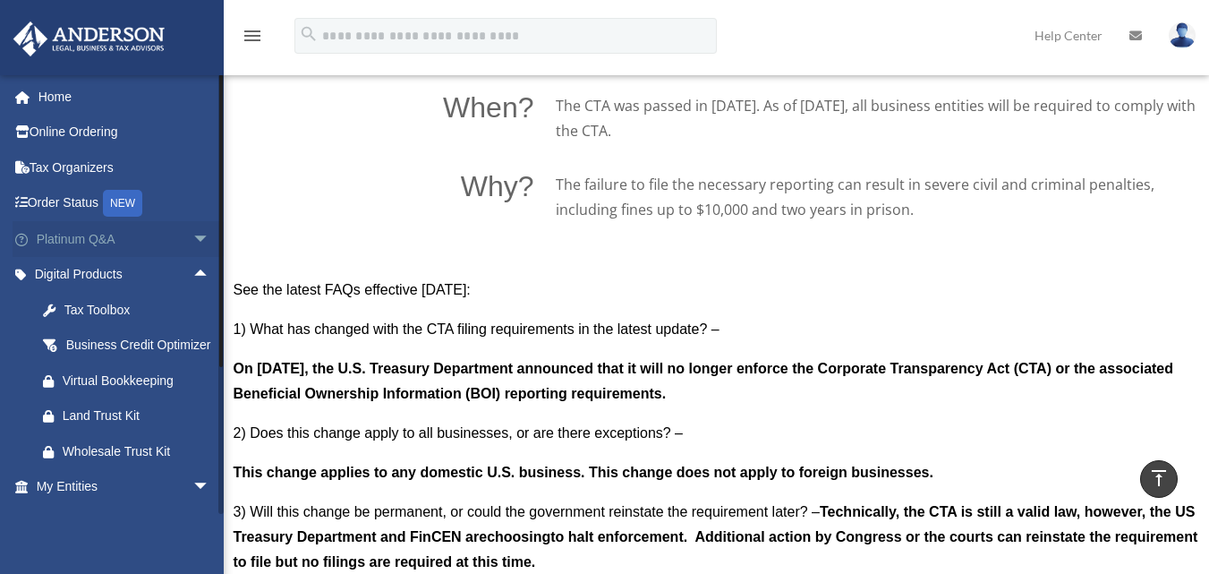
click at [192, 236] on span "arrow_drop_down" at bounding box center [210, 239] width 36 height 37
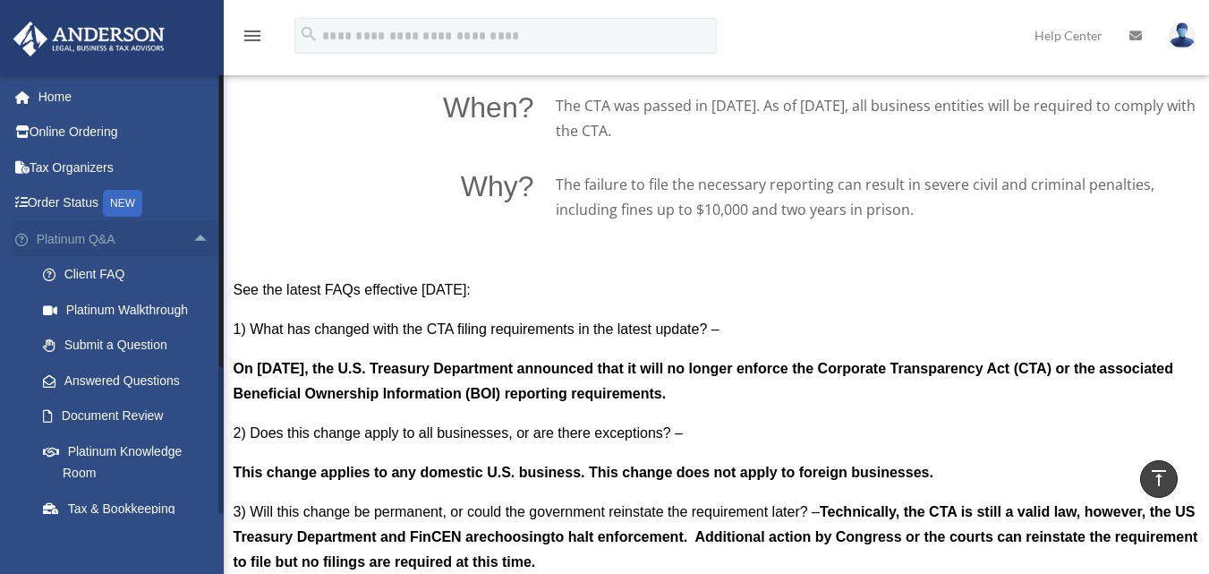
click at [192, 236] on span "arrow_drop_up" at bounding box center [210, 239] width 36 height 37
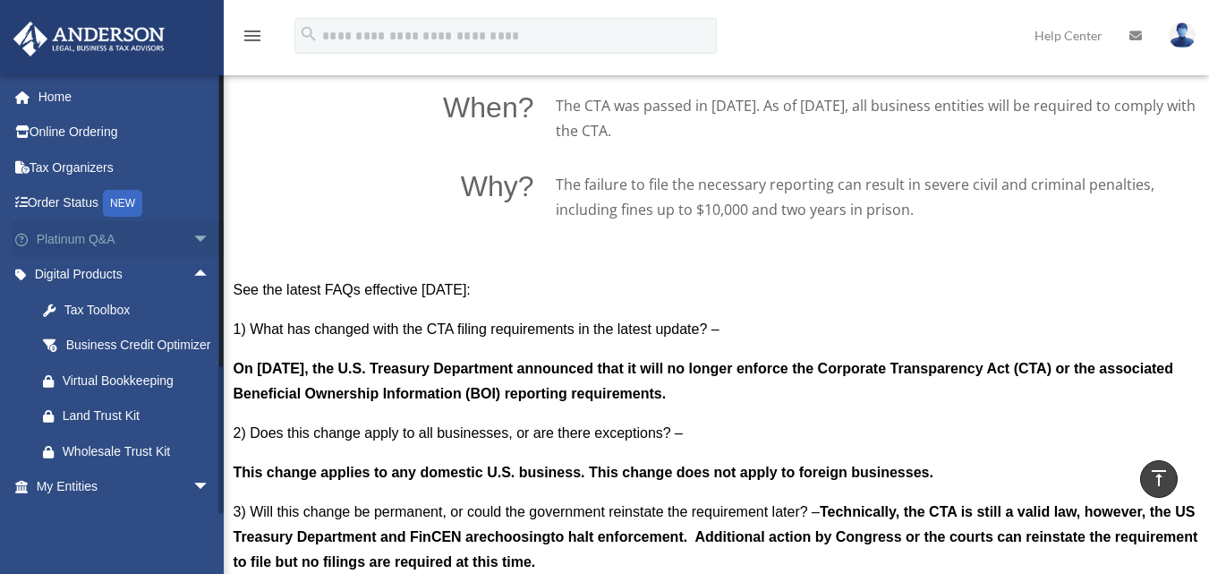
click at [192, 236] on span "arrow_drop_down" at bounding box center [210, 239] width 36 height 37
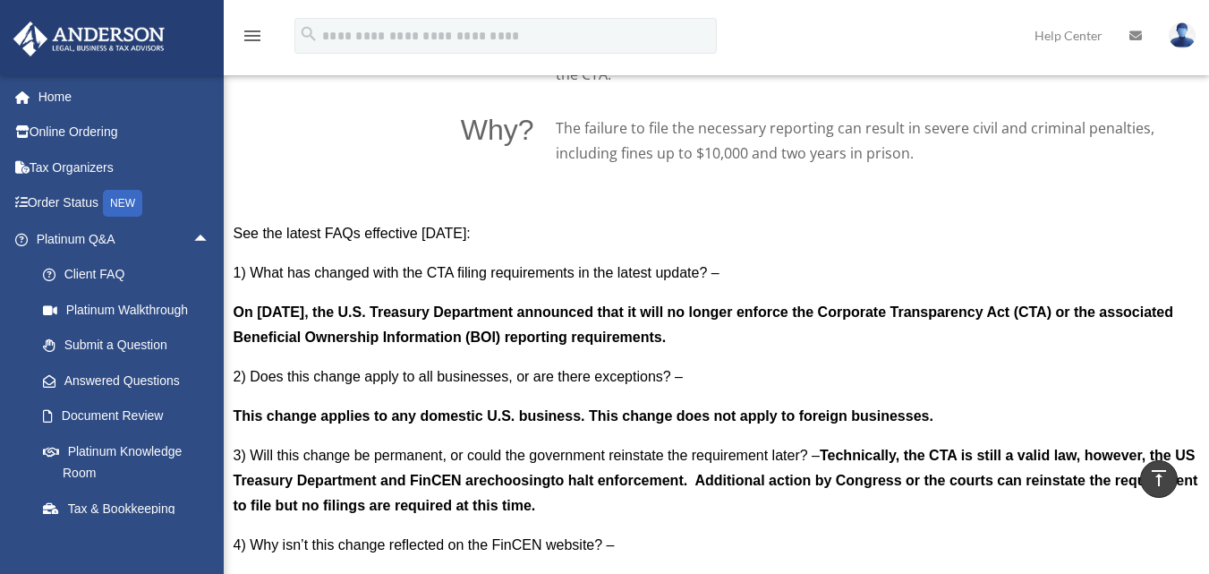
scroll to position [1376, 0]
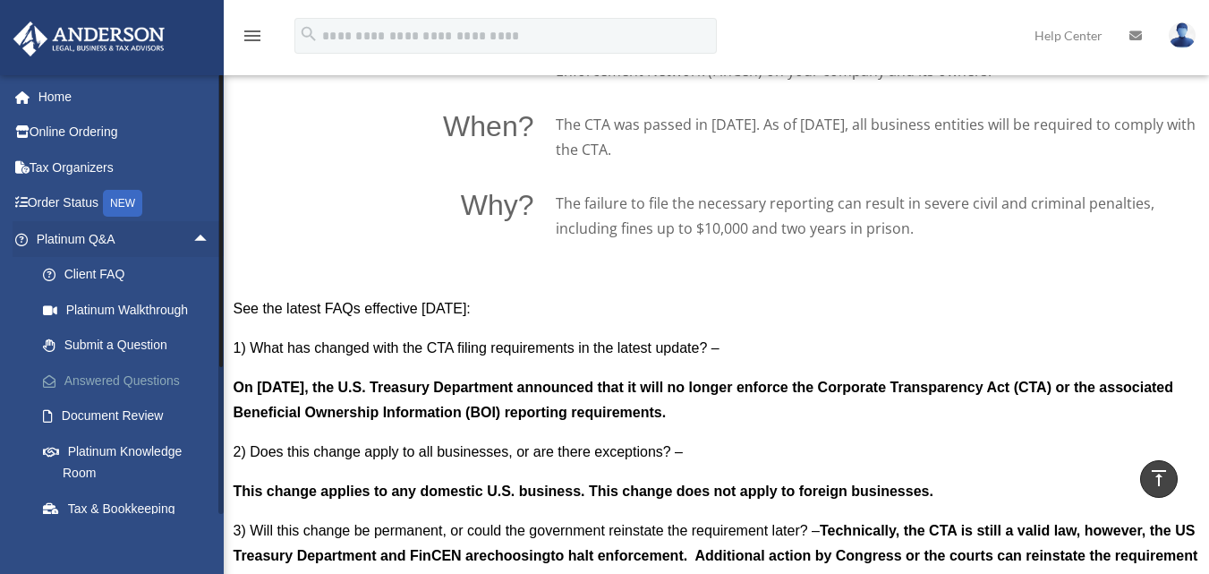
click at [177, 380] on link "Answered Questions" at bounding box center [131, 380] width 212 height 36
click at [158, 381] on link "Answered Questions" at bounding box center [131, 380] width 212 height 36
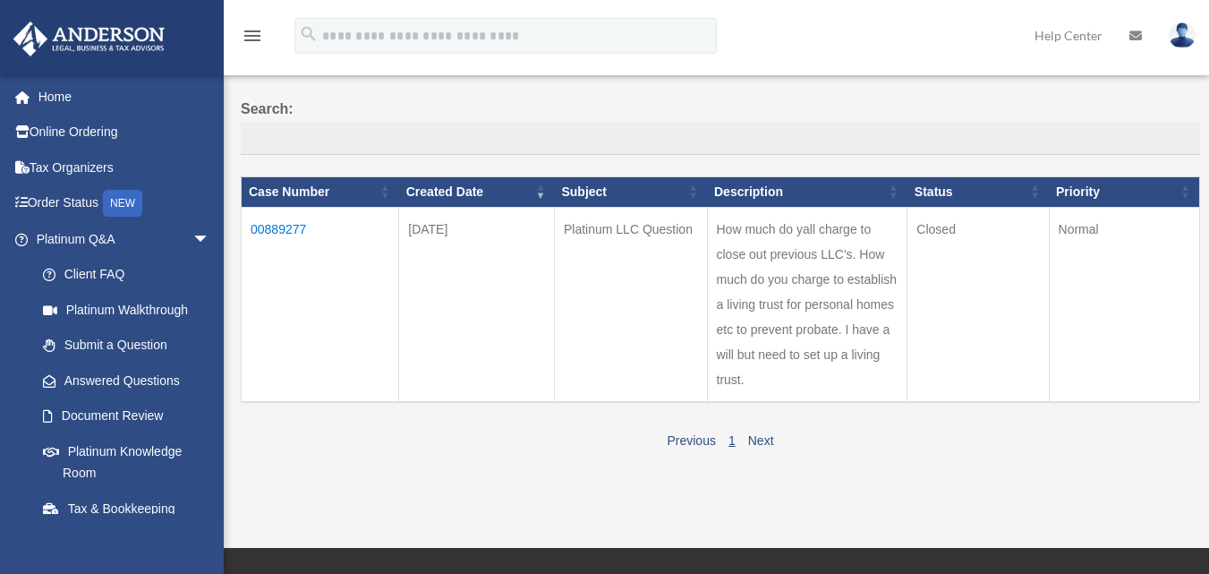
scroll to position [121, 0]
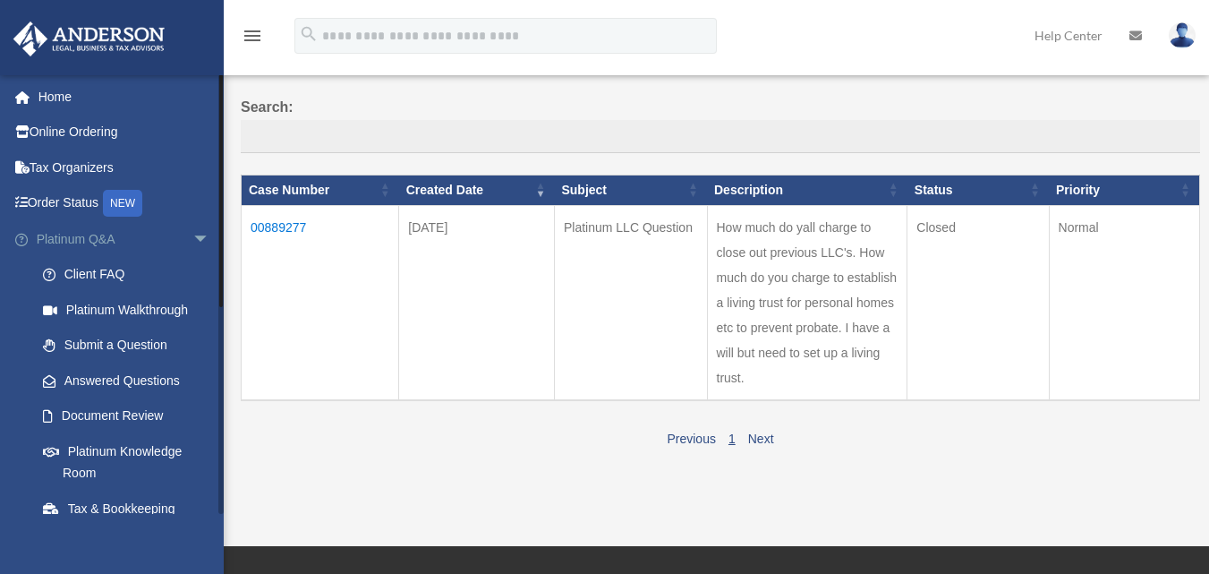
click at [192, 237] on span "arrow_drop_down" at bounding box center [210, 239] width 36 height 37
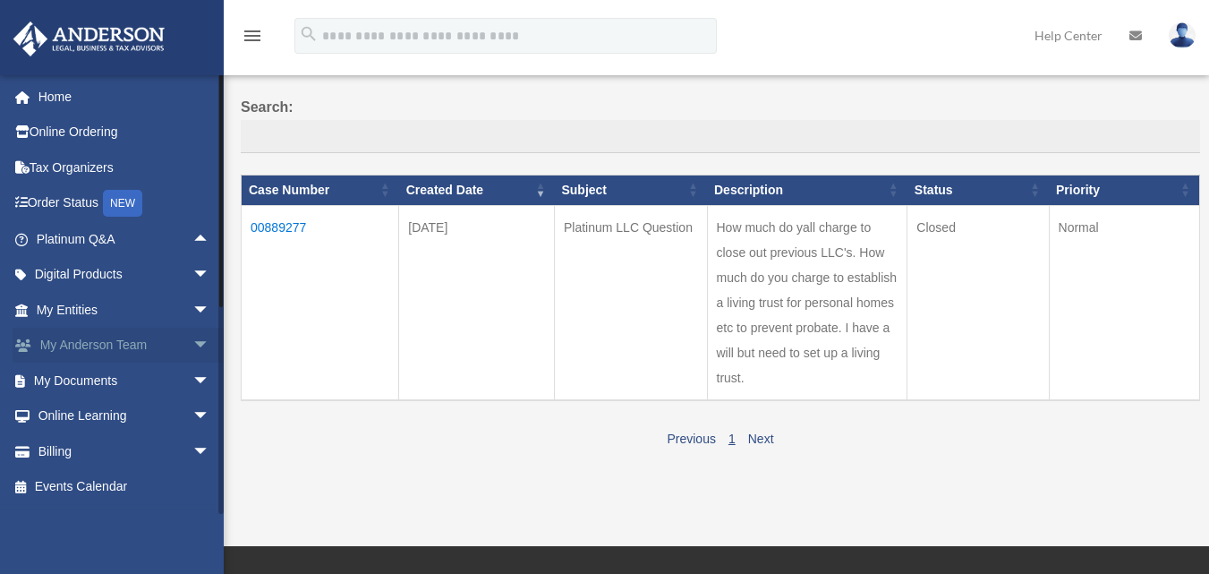
click at [192, 343] on span "arrow_drop_down" at bounding box center [210, 346] width 36 height 37
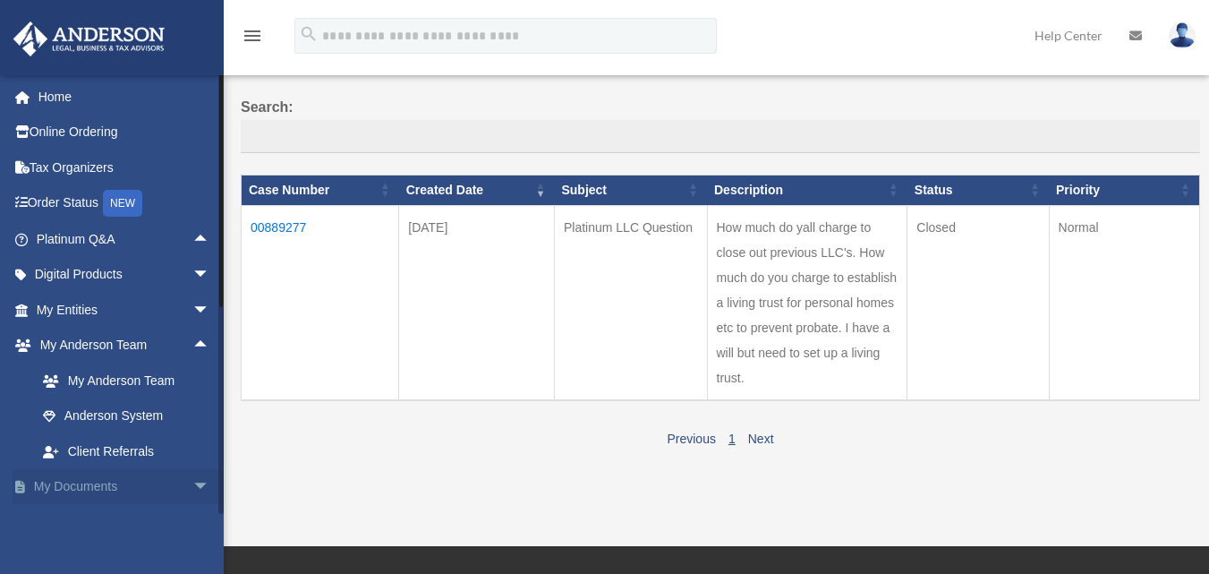
click at [192, 488] on span "arrow_drop_down" at bounding box center [210, 487] width 36 height 37
click at [192, 487] on span "arrow_drop_up" at bounding box center [210, 487] width 36 height 37
click at [192, 487] on span "arrow_drop_down" at bounding box center [210, 487] width 36 height 37
click at [108, 486] on link "My Documents arrow_drop_up" at bounding box center [125, 487] width 225 height 36
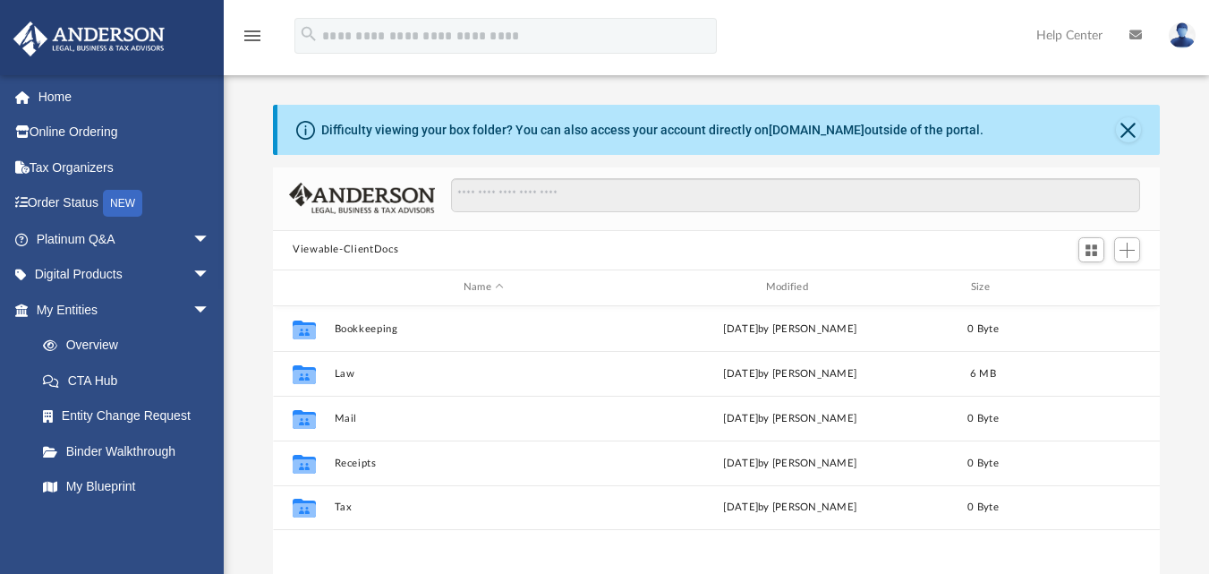
scroll to position [394, 874]
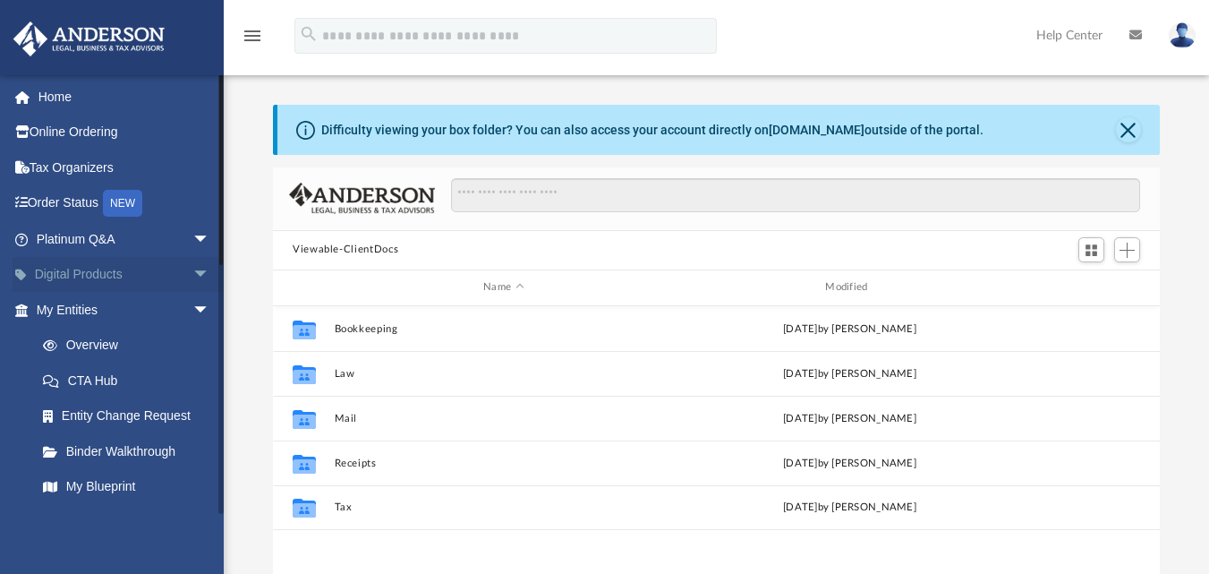
click at [192, 273] on span "arrow_drop_down" at bounding box center [210, 275] width 36 height 37
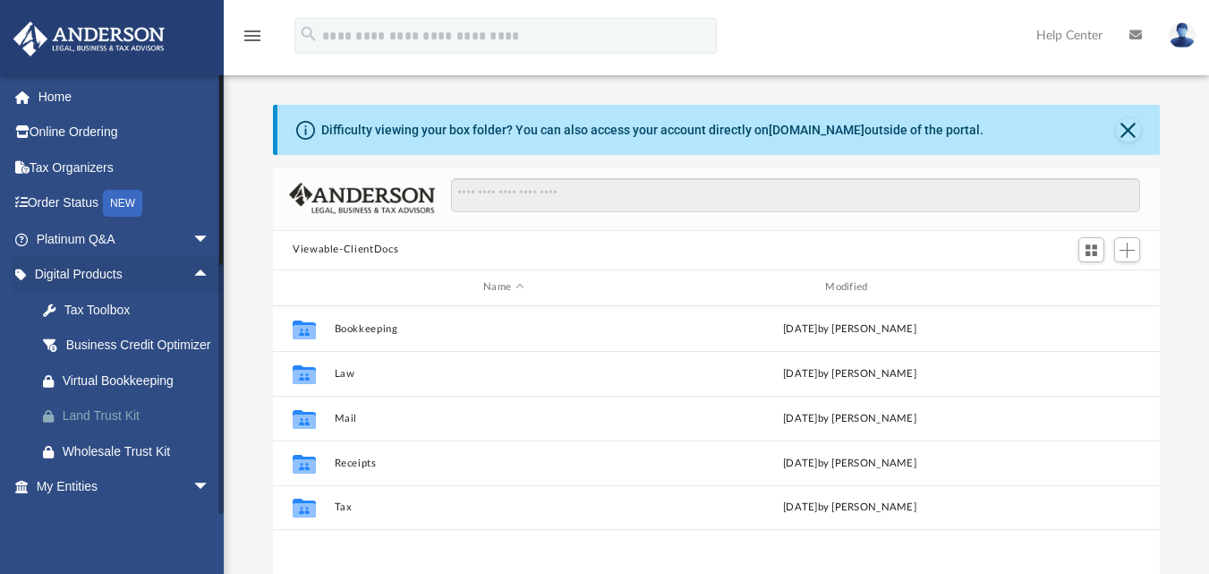
click at [138, 427] on div "Land Trust Kit" at bounding box center [139, 416] width 152 height 22
click at [192, 272] on span "arrow_drop_up" at bounding box center [210, 275] width 36 height 37
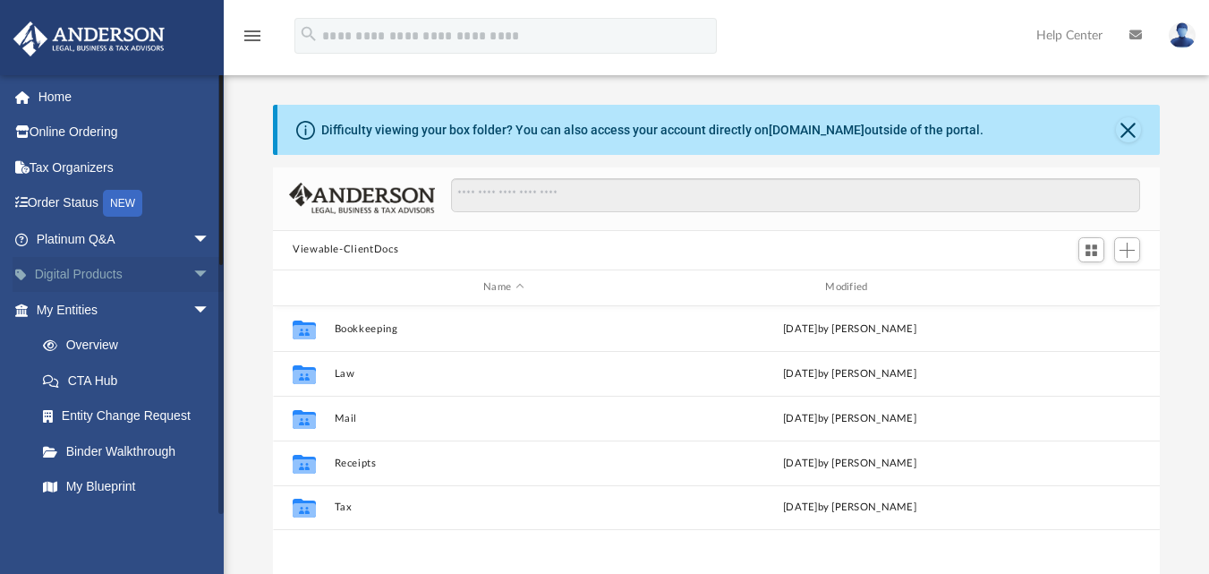
click at [192, 272] on span "arrow_drop_down" at bounding box center [210, 275] width 36 height 37
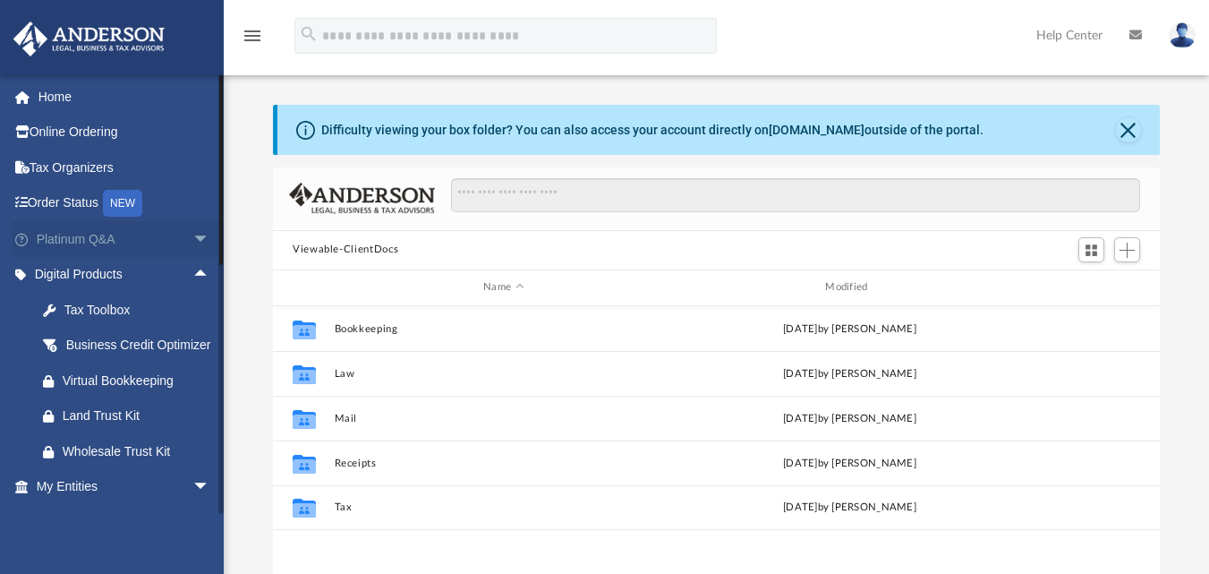
click at [192, 236] on span "arrow_drop_down" at bounding box center [210, 239] width 36 height 37
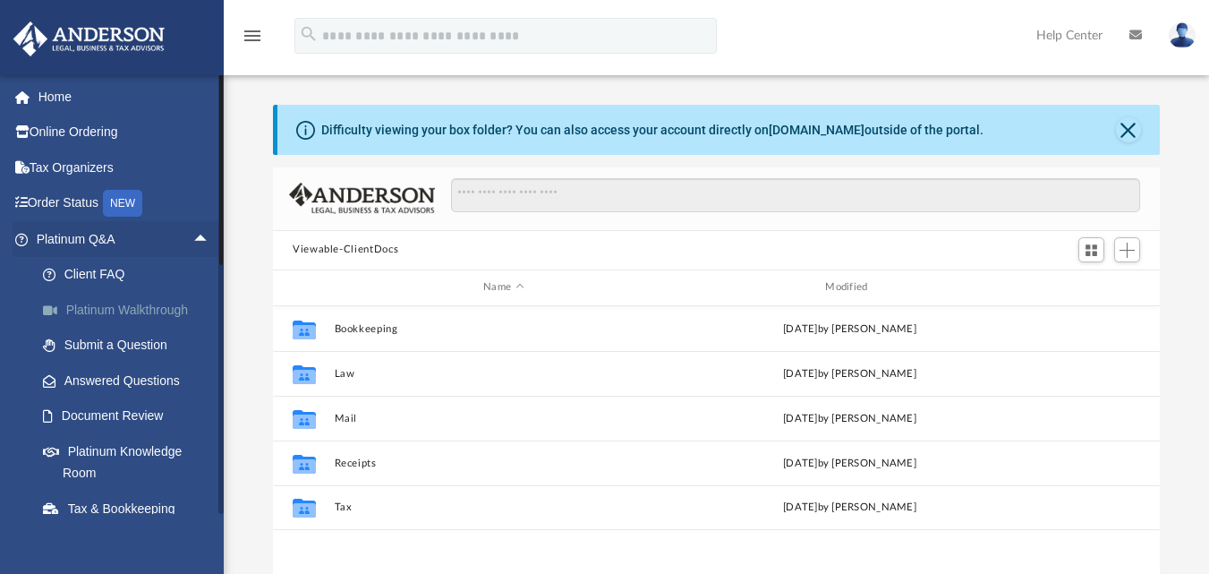
click at [160, 304] on link "Platinum Walkthrough" at bounding box center [131, 310] width 212 height 36
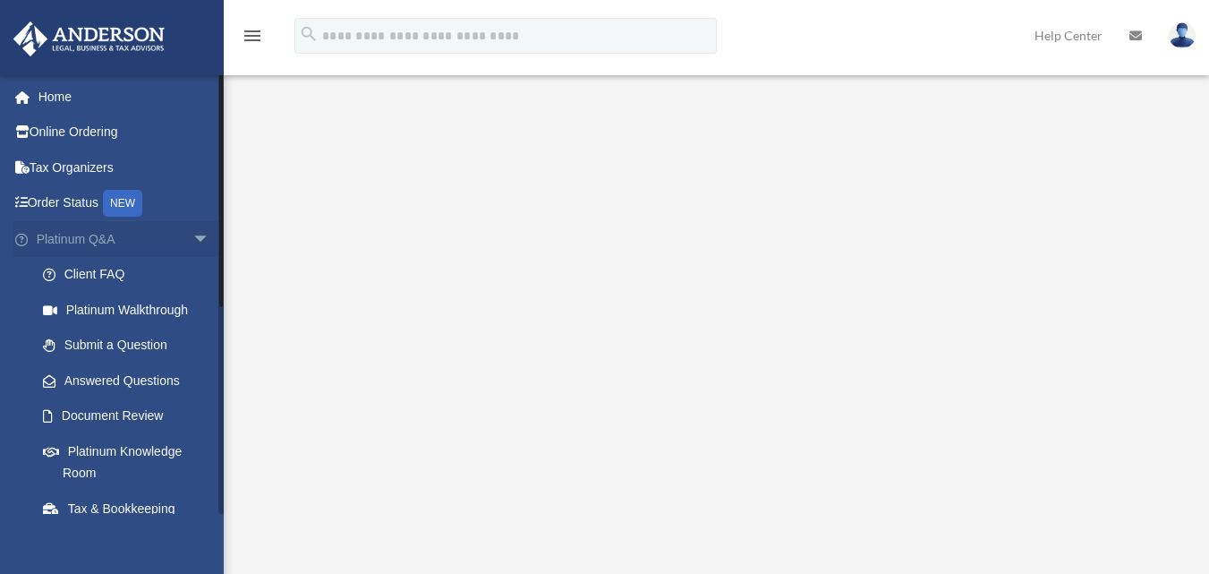
click at [192, 235] on span "arrow_drop_down" at bounding box center [210, 239] width 36 height 37
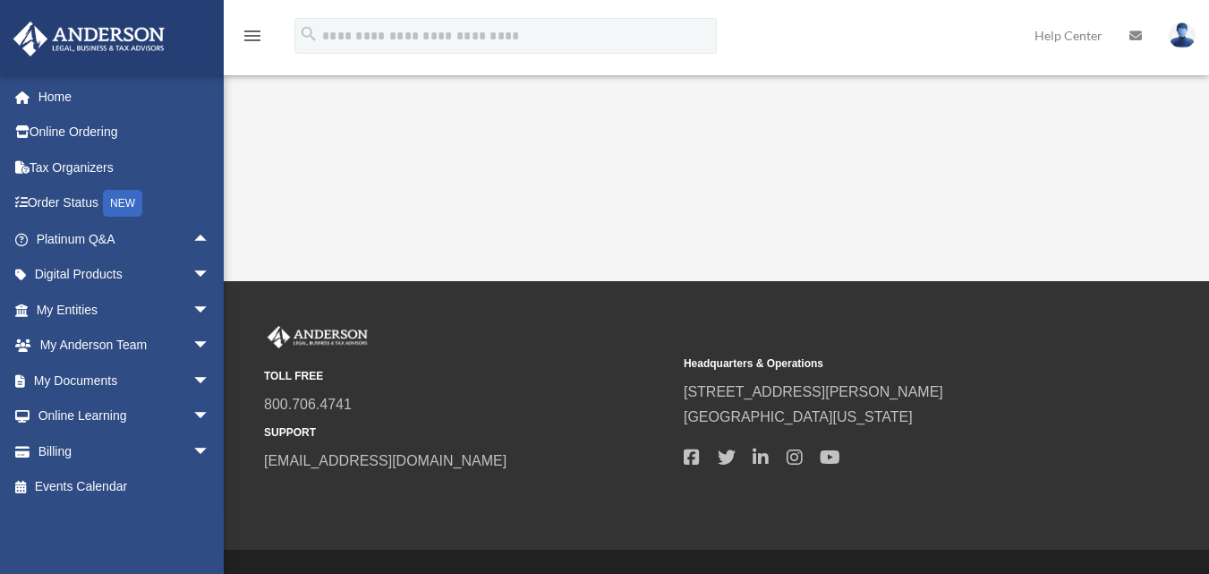
scroll to position [515, 0]
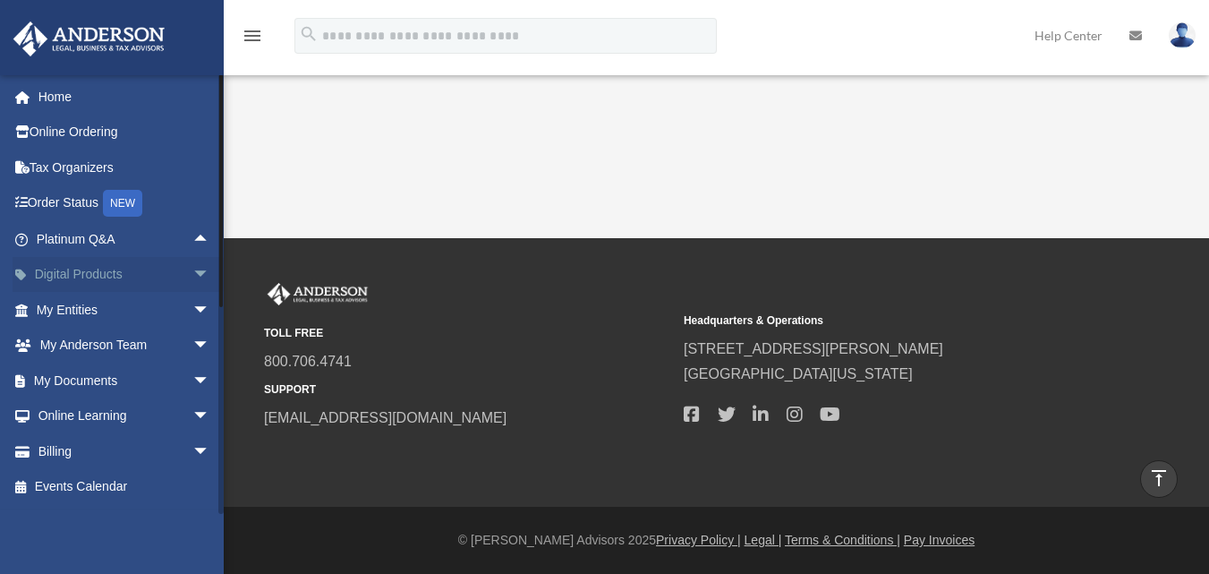
click at [192, 270] on span "arrow_drop_down" at bounding box center [210, 275] width 36 height 37
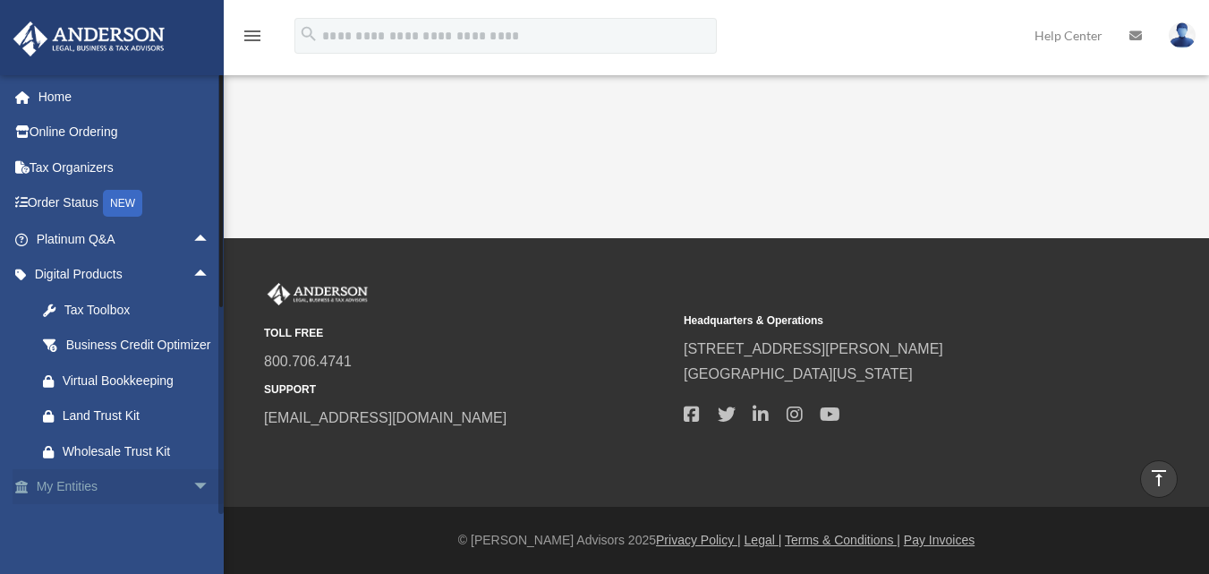
click at [192, 506] on span "arrow_drop_down" at bounding box center [210, 487] width 36 height 37
click at [192, 506] on span "arrow_drop_up" at bounding box center [210, 487] width 36 height 37
click at [132, 505] on link "My Entities arrow_drop_down" at bounding box center [125, 487] width 225 height 36
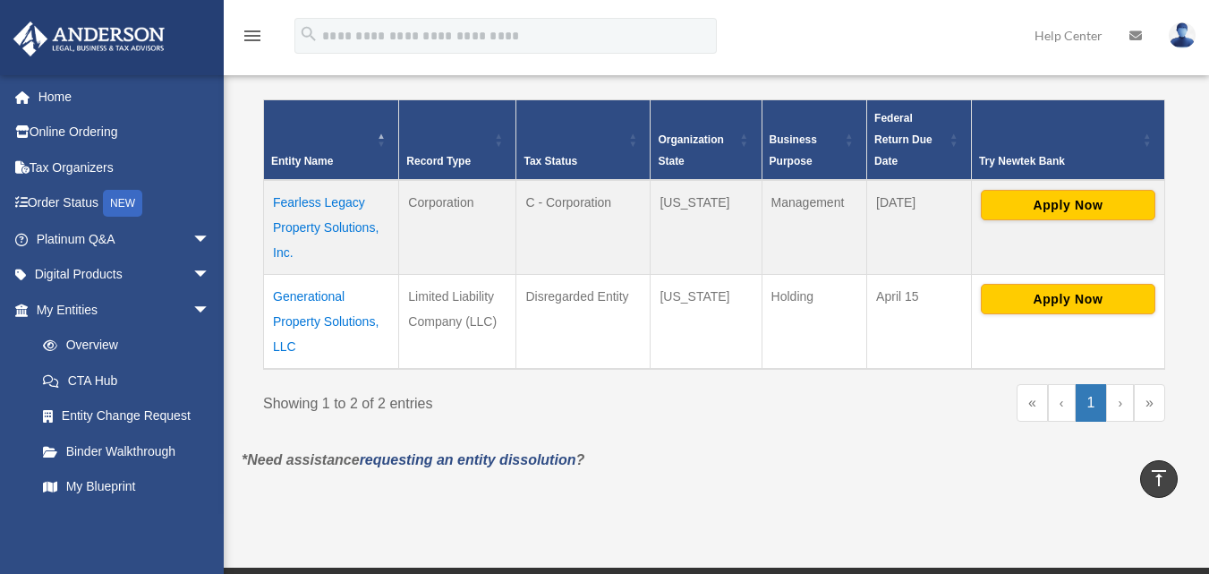
scroll to position [342, 0]
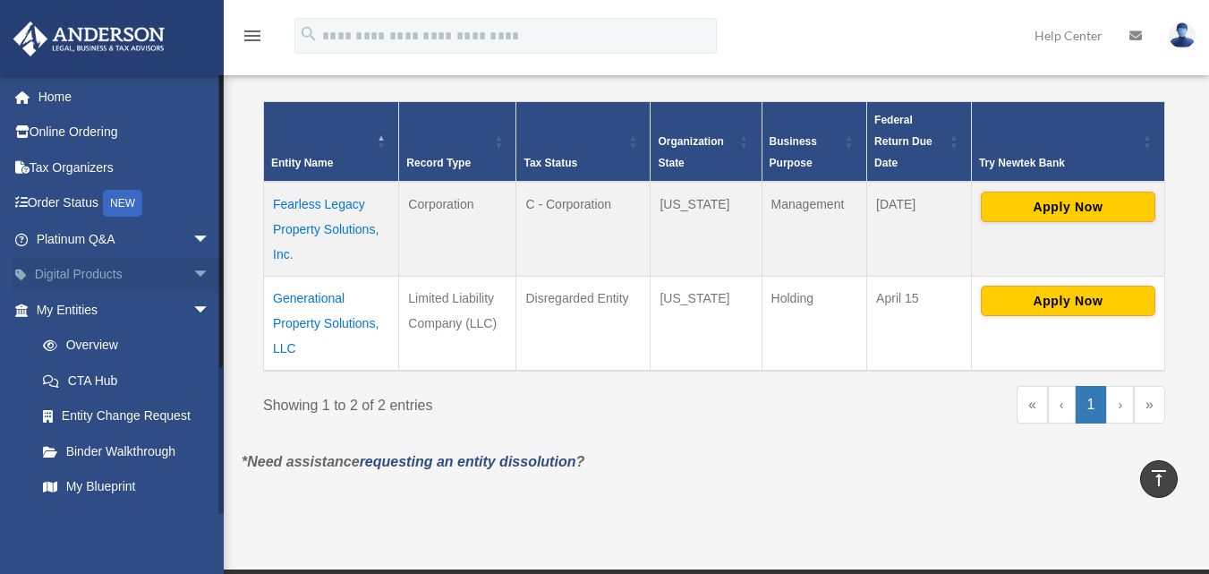
click at [192, 272] on span "arrow_drop_down" at bounding box center [210, 275] width 36 height 37
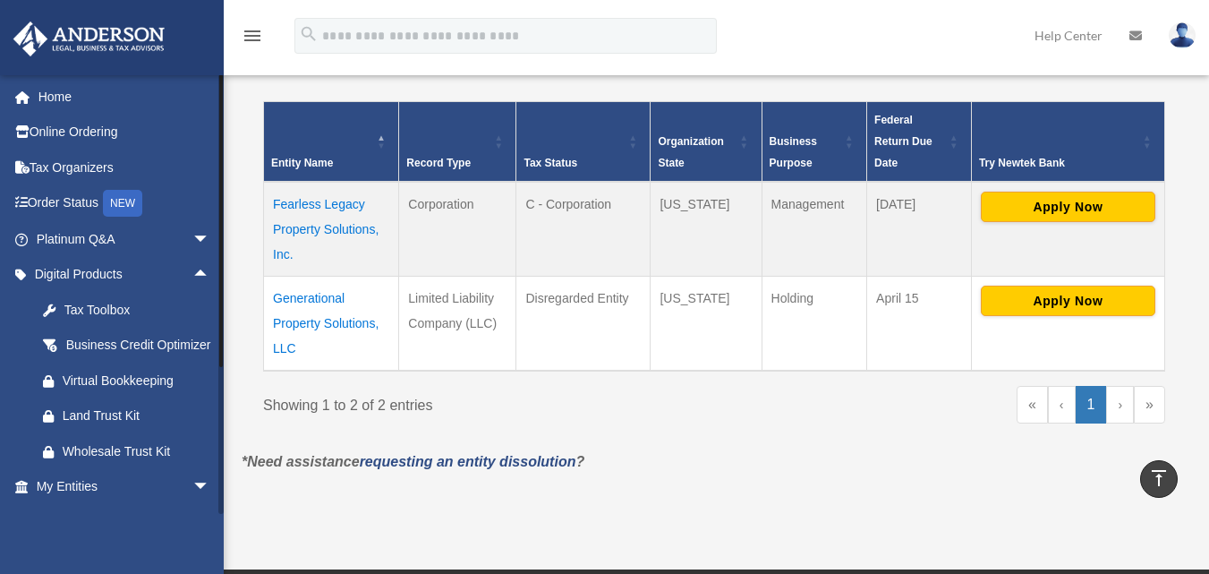
drag, startPoint x: 222, startPoint y: 178, endPoint x: 221, endPoint y: 129, distance: 49.2
click at [221, 129] on div at bounding box center [221, 220] width 4 height 293
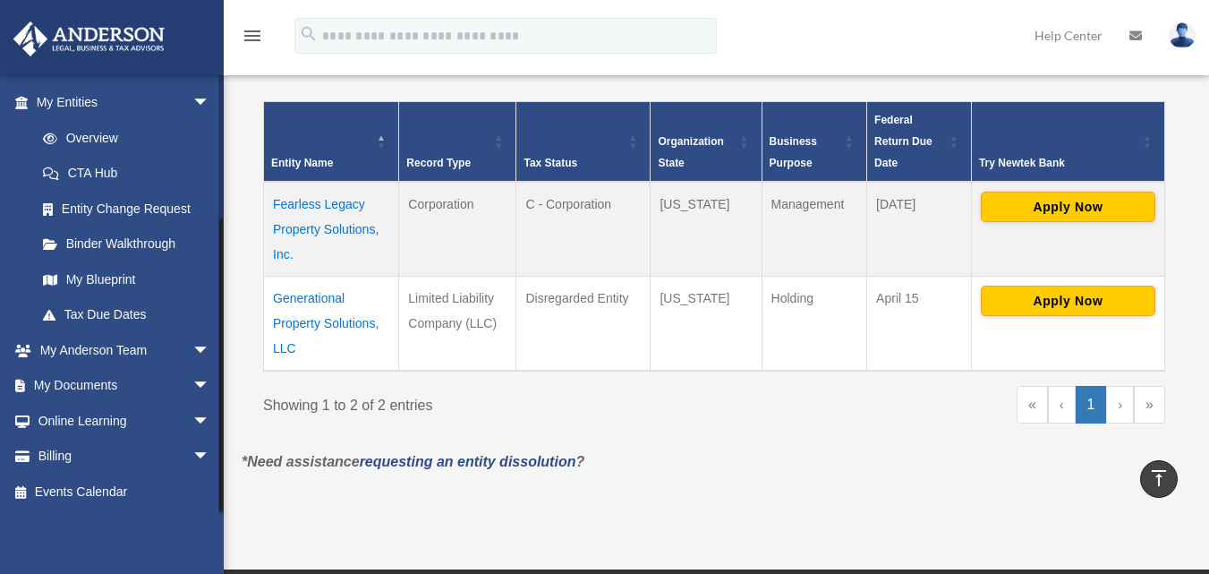
scroll to position [405, 0]
drag, startPoint x: 221, startPoint y: 129, endPoint x: 219, endPoint y: 286, distance: 157.5
click at [219, 286] on div at bounding box center [221, 367] width 4 height 293
click at [192, 416] on span "arrow_drop_down" at bounding box center [210, 421] width 36 height 37
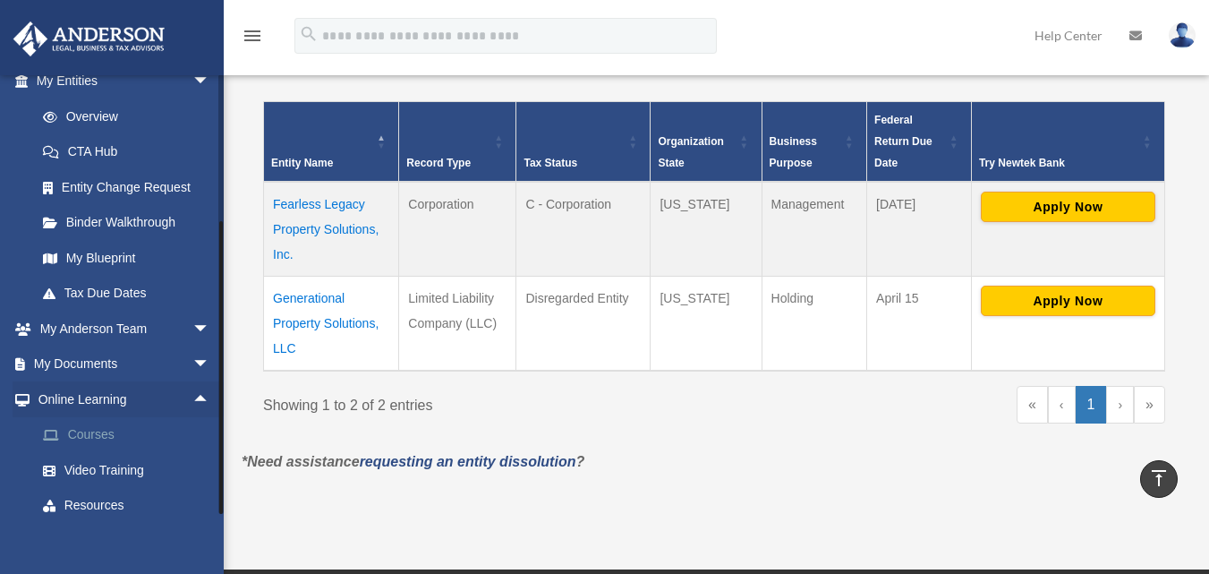
click at [158, 453] on link "Courses" at bounding box center [131, 435] width 212 height 36
click at [135, 453] on link "Courses" at bounding box center [131, 435] width 212 height 36
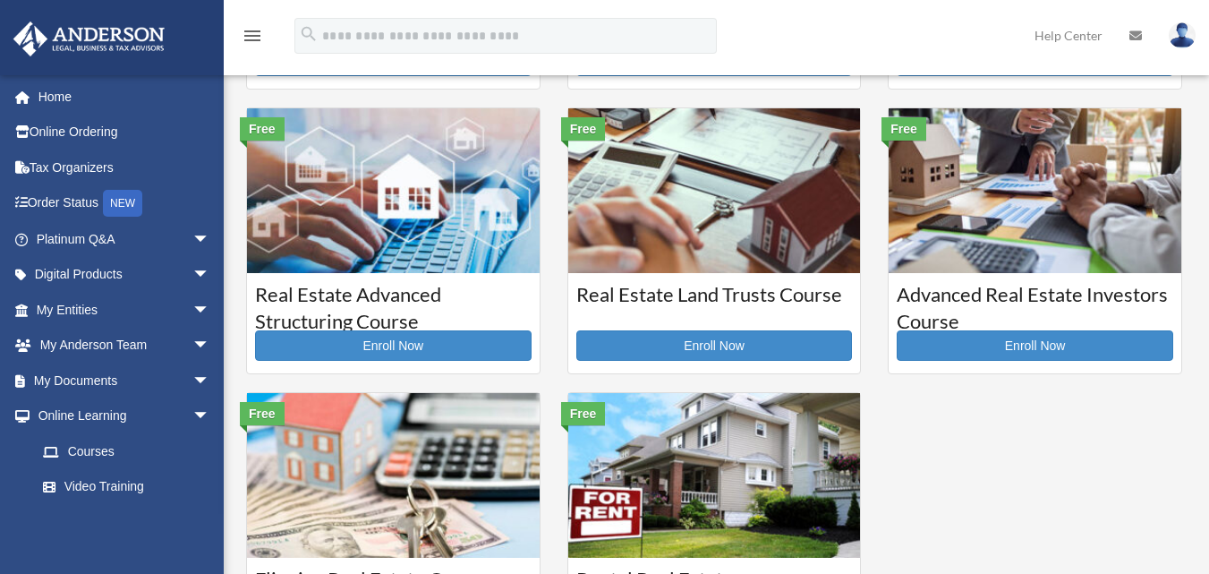
scroll to position [256, 0]
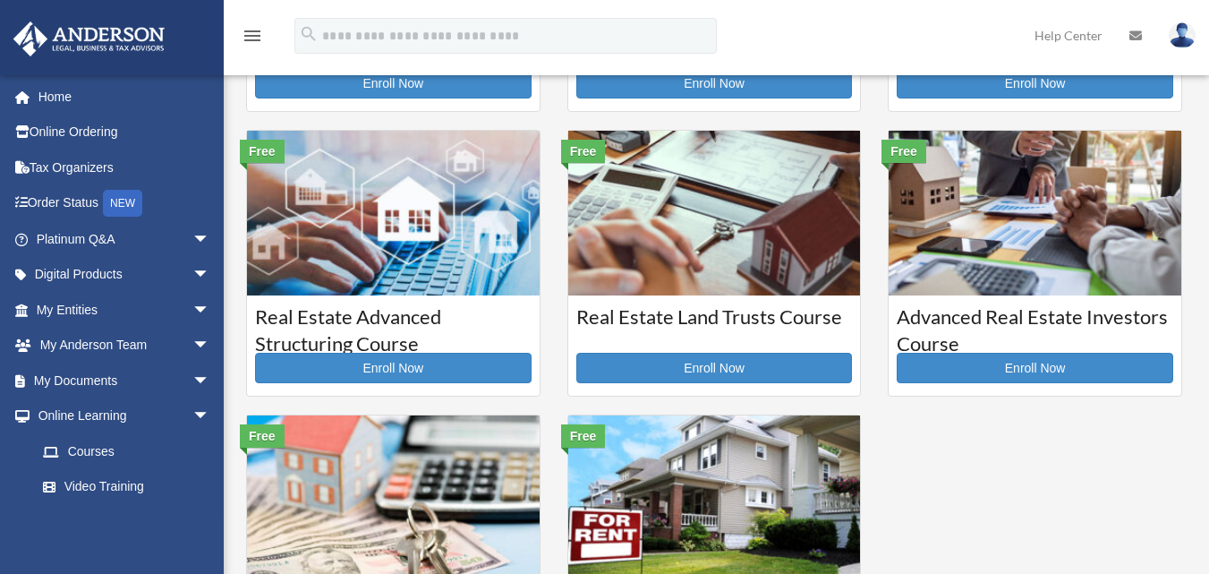
click at [797, 210] on img at bounding box center [714, 213] width 293 height 165
click at [789, 233] on img at bounding box center [714, 213] width 293 height 165
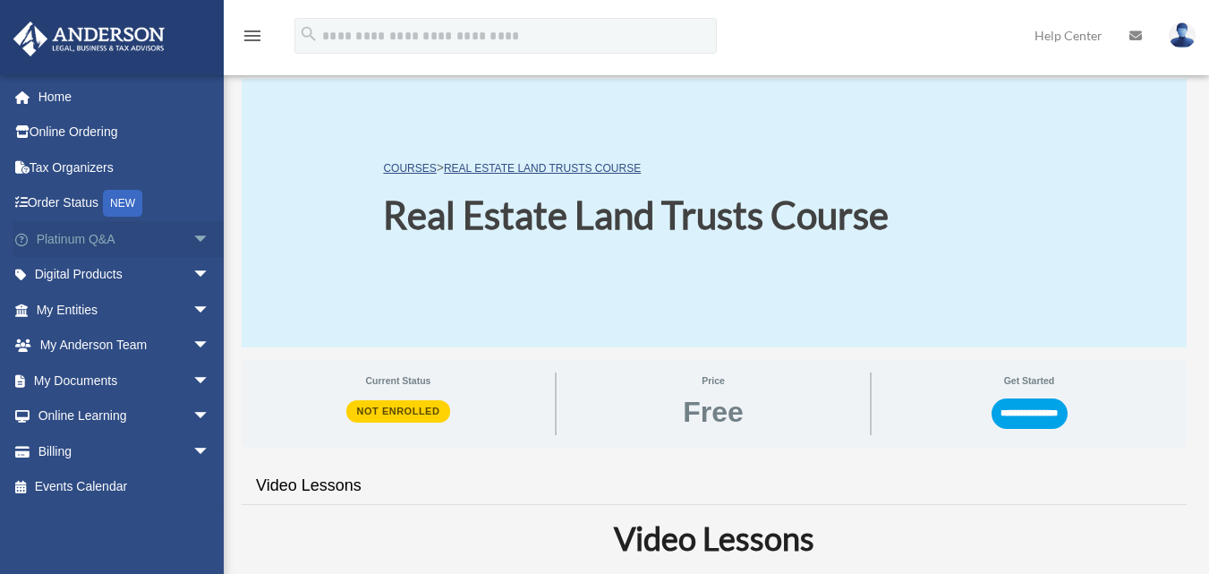
click at [192, 236] on span "arrow_drop_down" at bounding box center [210, 239] width 36 height 37
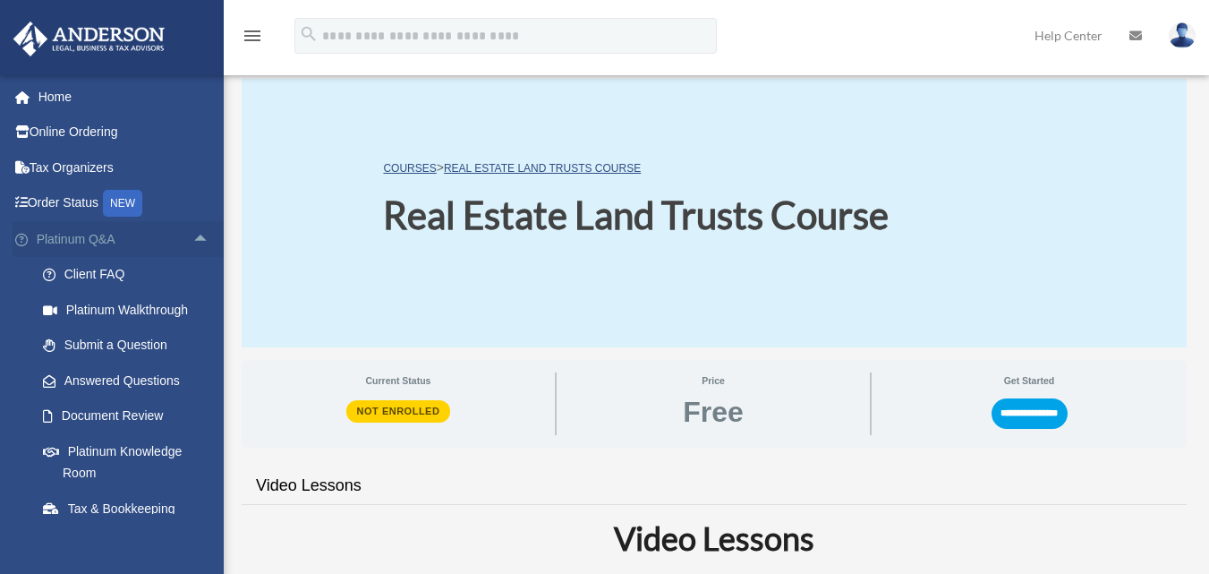
click at [192, 230] on span "arrow_drop_up" at bounding box center [210, 239] width 36 height 37
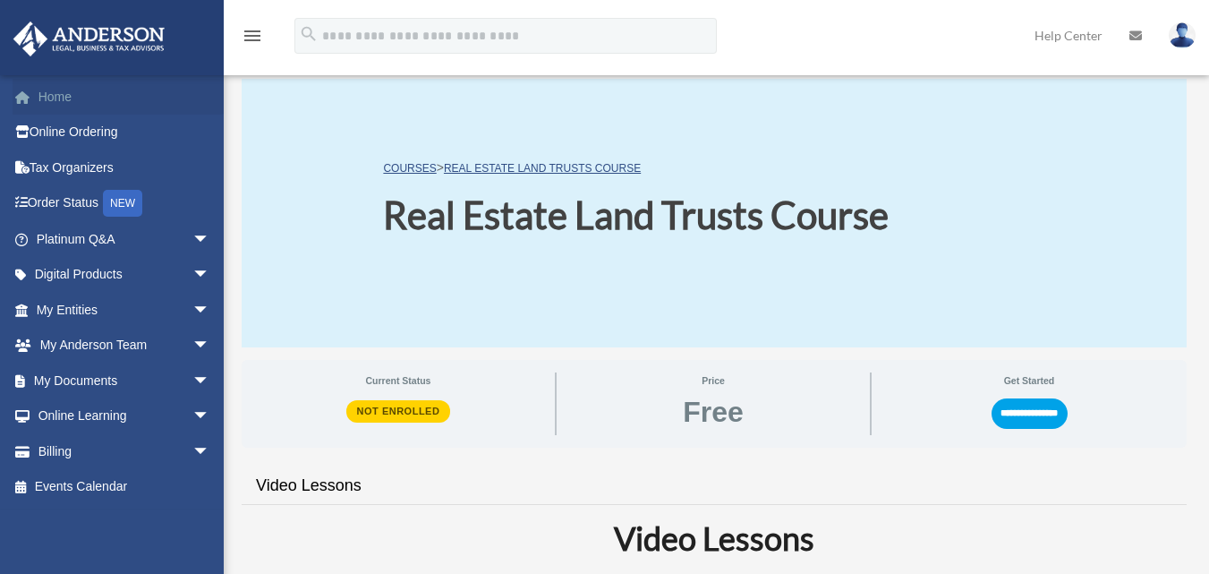
click at [207, 107] on link "Home" at bounding box center [125, 97] width 225 height 36
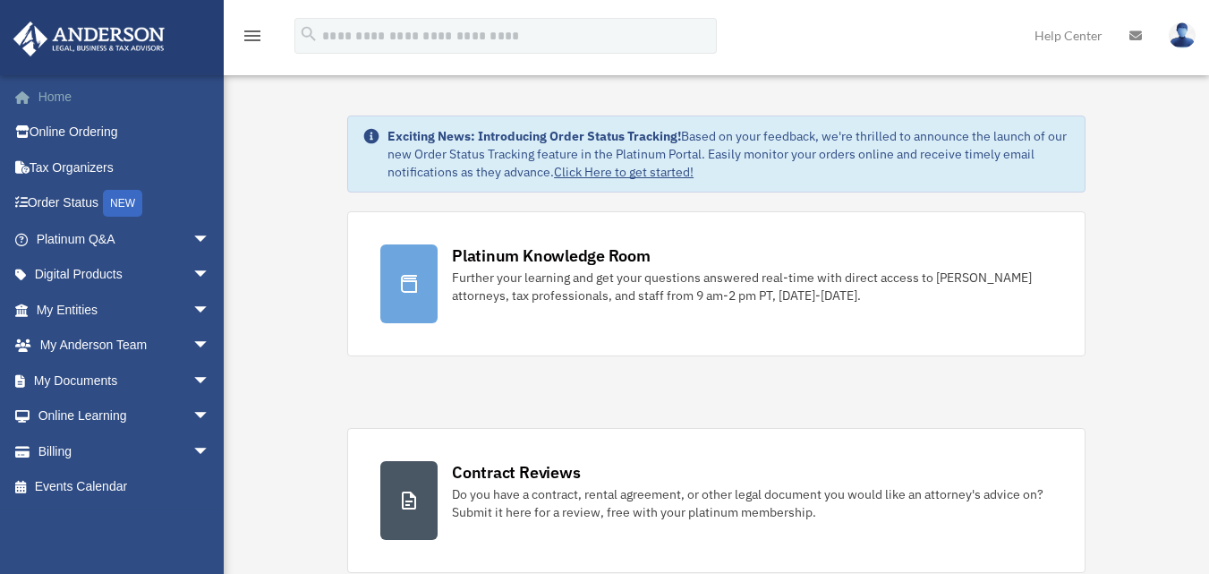
click at [154, 98] on link "Home" at bounding box center [125, 97] width 225 height 36
click at [114, 94] on link "Home" at bounding box center [125, 97] width 225 height 36
click at [192, 237] on span "arrow_drop_down" at bounding box center [210, 239] width 36 height 37
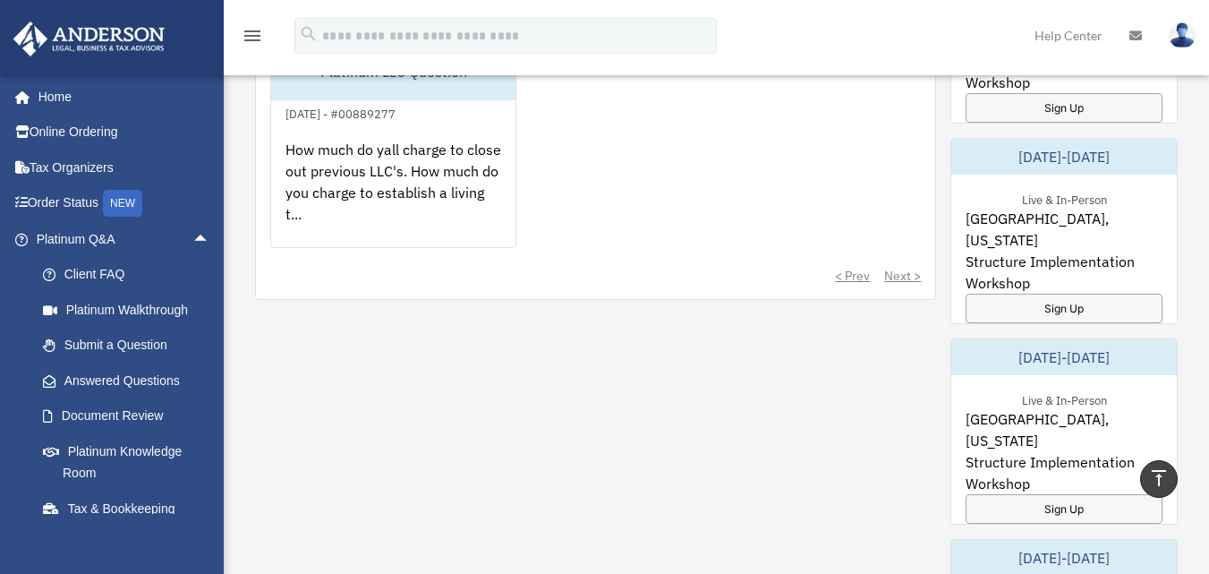
scroll to position [1172, 0]
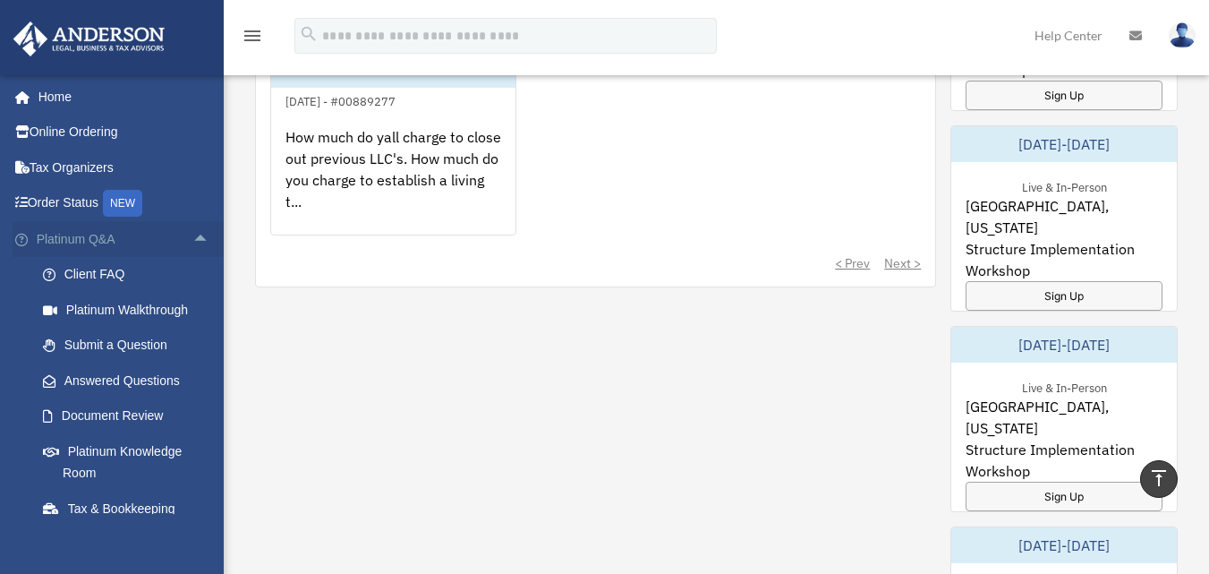
click at [192, 238] on span "arrow_drop_up" at bounding box center [210, 239] width 36 height 37
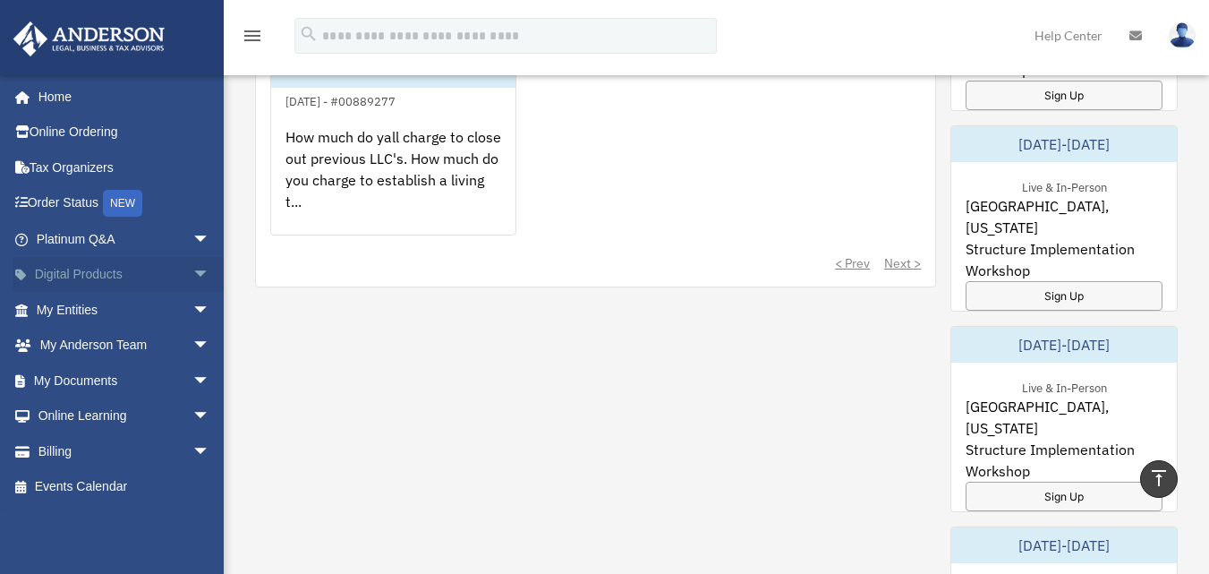
click at [192, 277] on span "arrow_drop_down" at bounding box center [210, 275] width 36 height 37
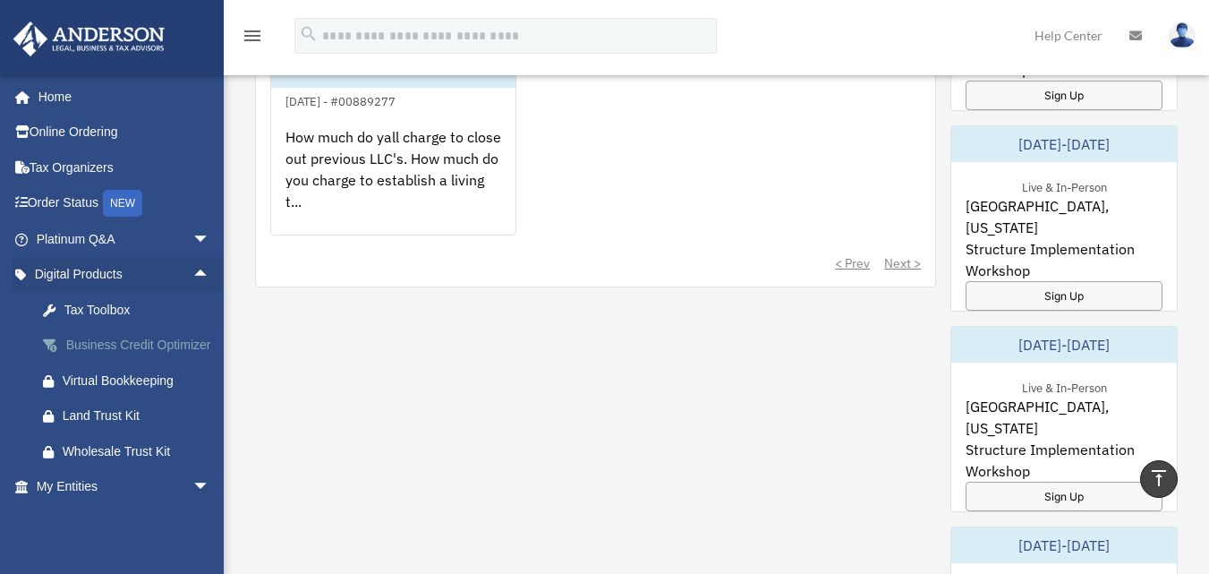
click at [157, 343] on div "Business Credit Optimizer" at bounding box center [139, 345] width 152 height 22
click at [132, 349] on div "Business Credit Optimizer" at bounding box center [139, 345] width 152 height 22
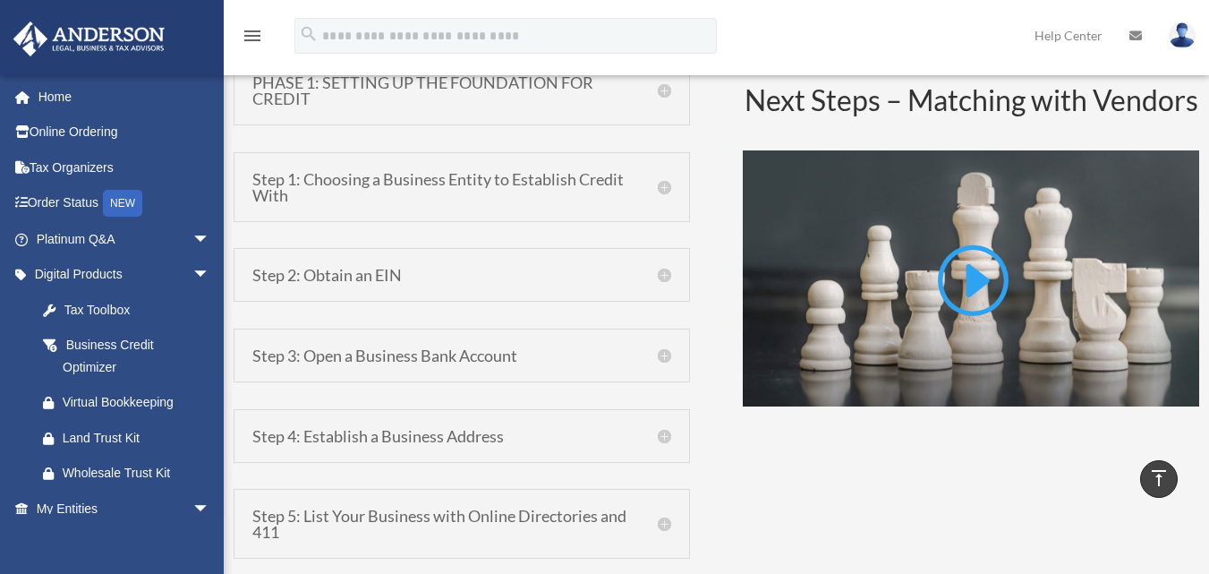
scroll to position [1124, 0]
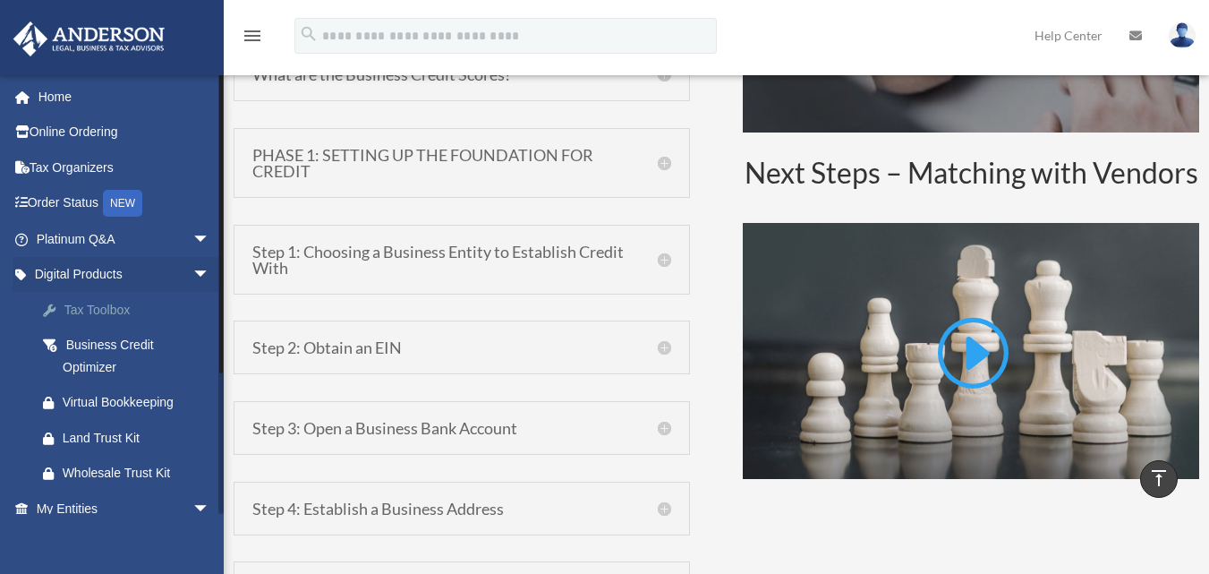
click at [139, 307] on div "Tax Toolbox" at bounding box center [139, 310] width 152 height 22
click at [126, 309] on div "Tax Toolbox" at bounding box center [139, 310] width 152 height 22
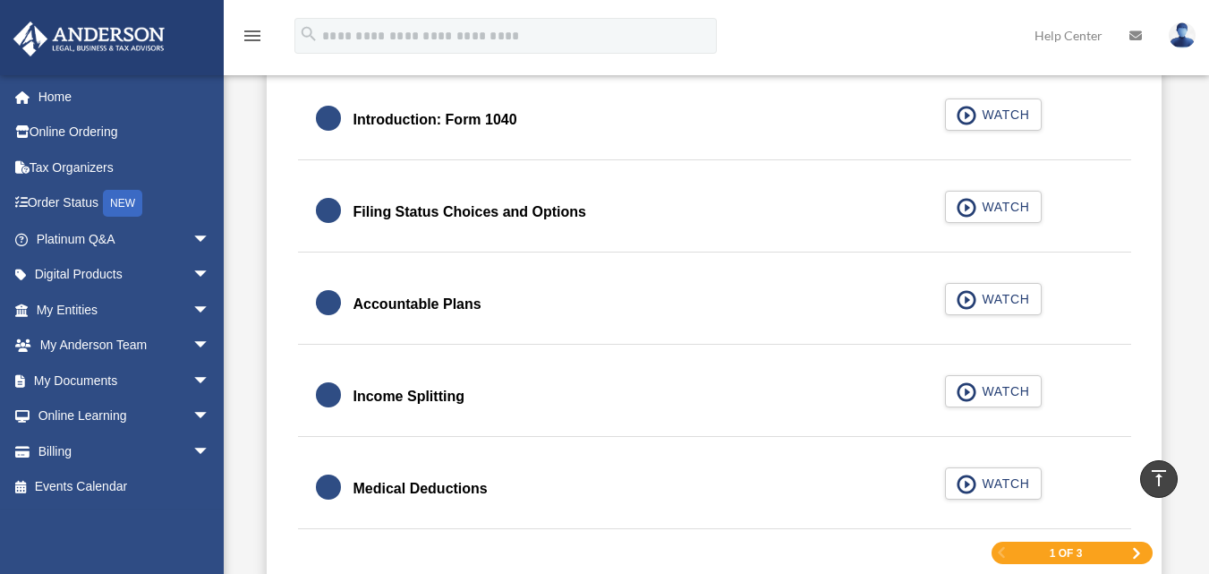
scroll to position [2693, 0]
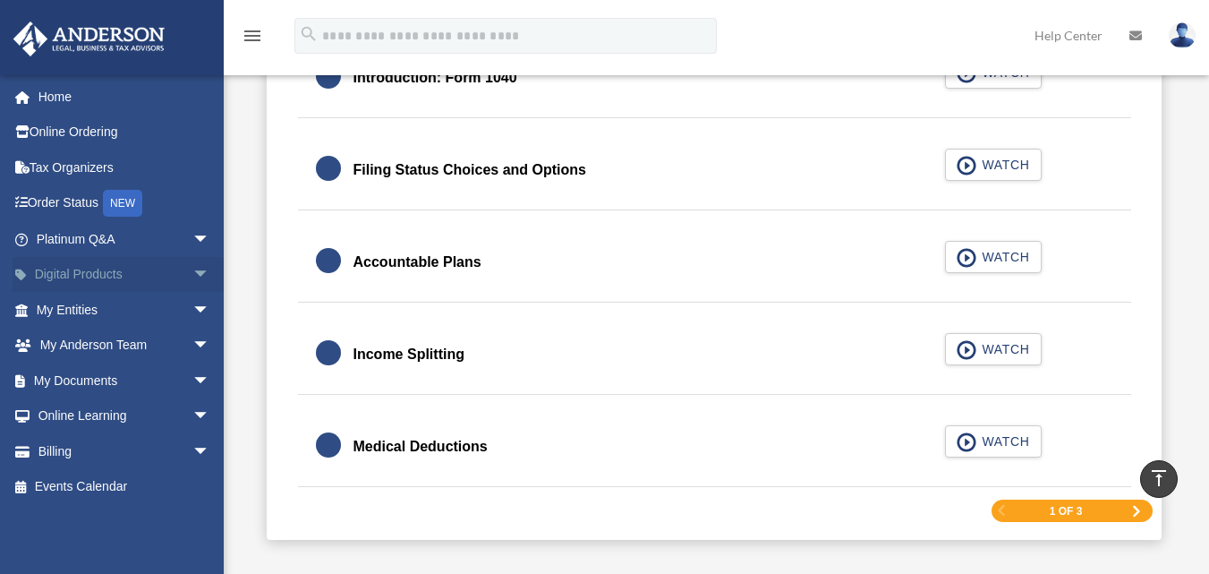
click at [192, 270] on span "arrow_drop_down" at bounding box center [210, 275] width 36 height 37
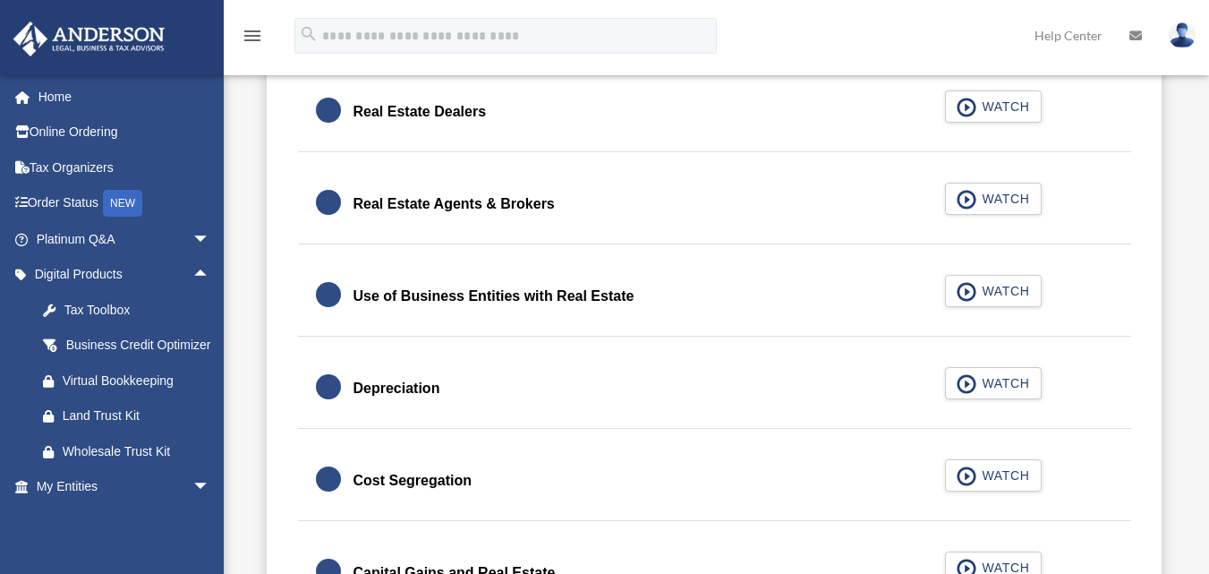
scroll to position [1585, 0]
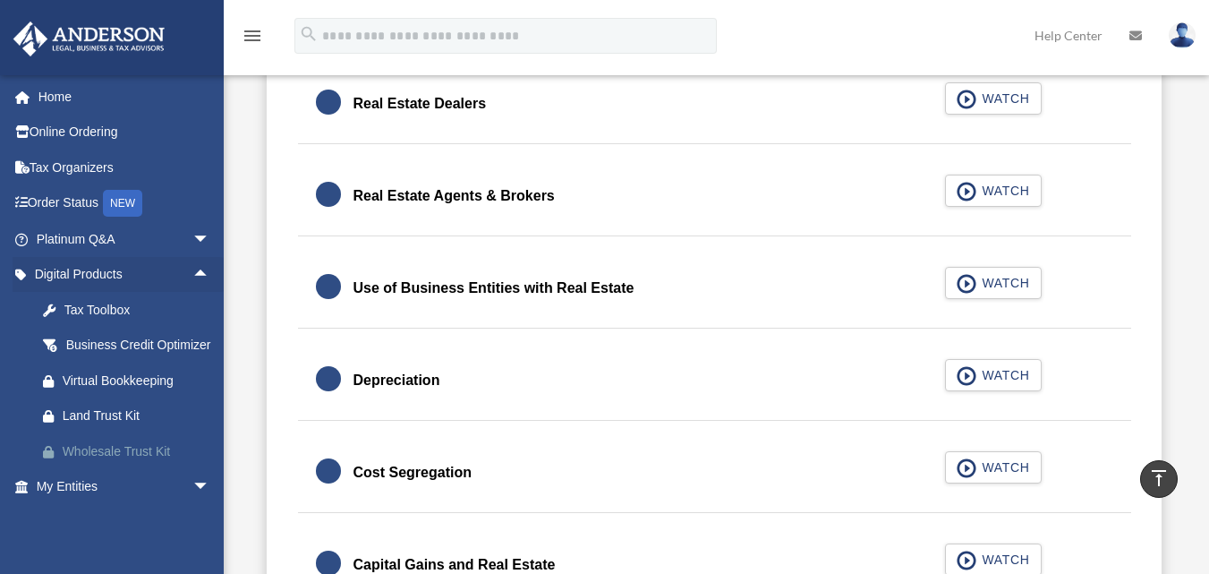
click at [134, 463] on div "Wholesale Trust Kit" at bounding box center [139, 451] width 152 height 22
drag, startPoint x: 260, startPoint y: 324, endPoint x: 260, endPoint y: 286, distance: 37.6
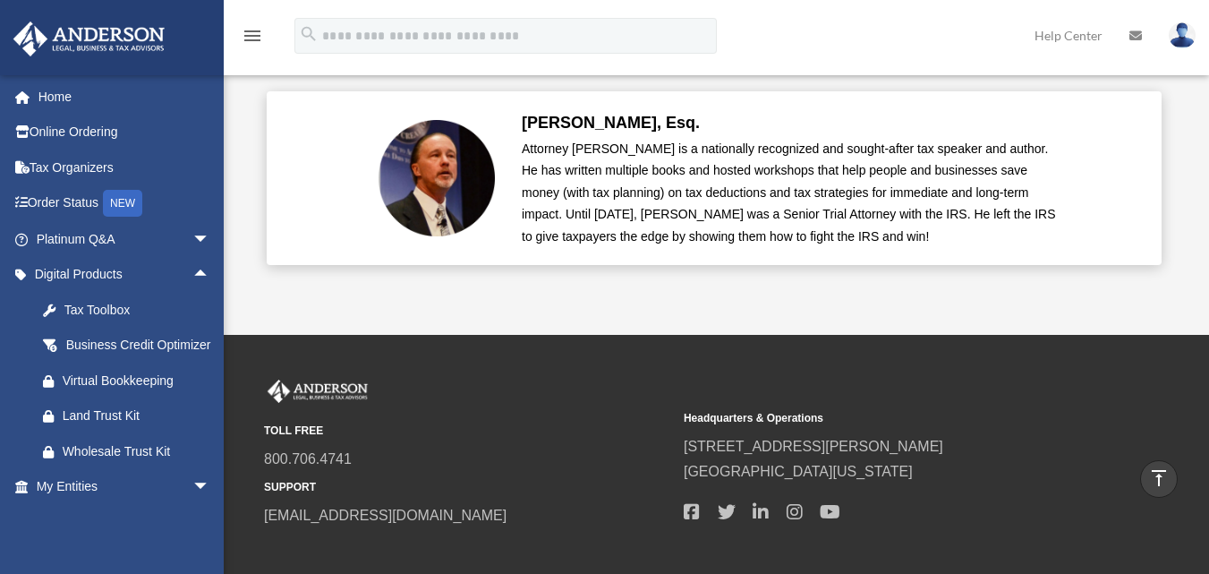
scroll to position [4438, 0]
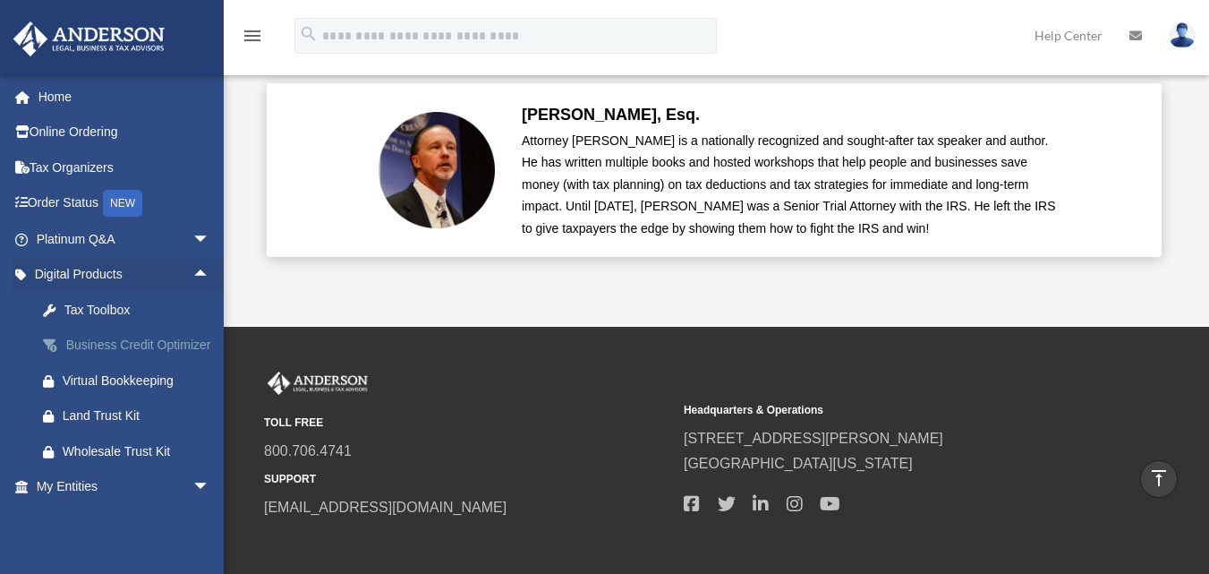
click at [108, 351] on div "Business Credit Optimizer" at bounding box center [139, 345] width 152 height 22
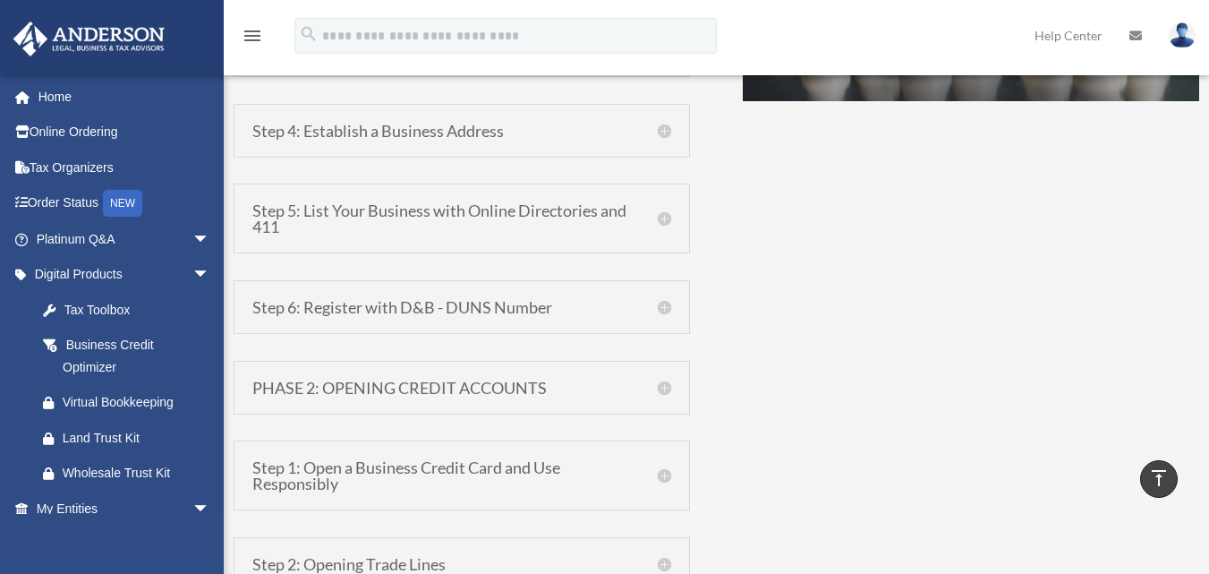
scroll to position [1506, 0]
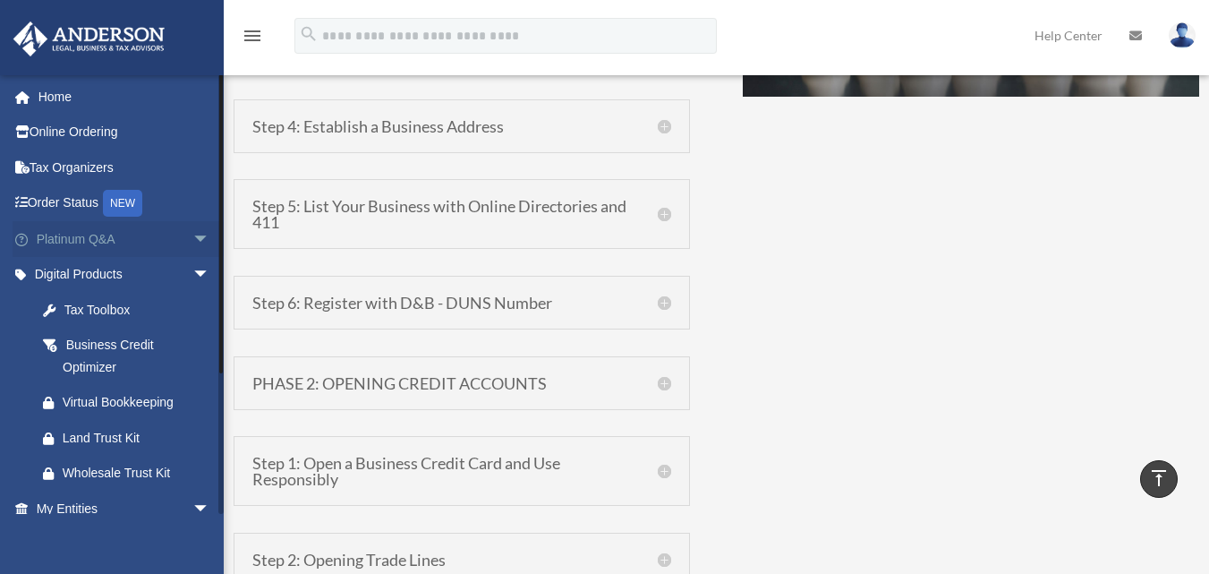
click at [192, 240] on span "arrow_drop_down" at bounding box center [210, 239] width 36 height 37
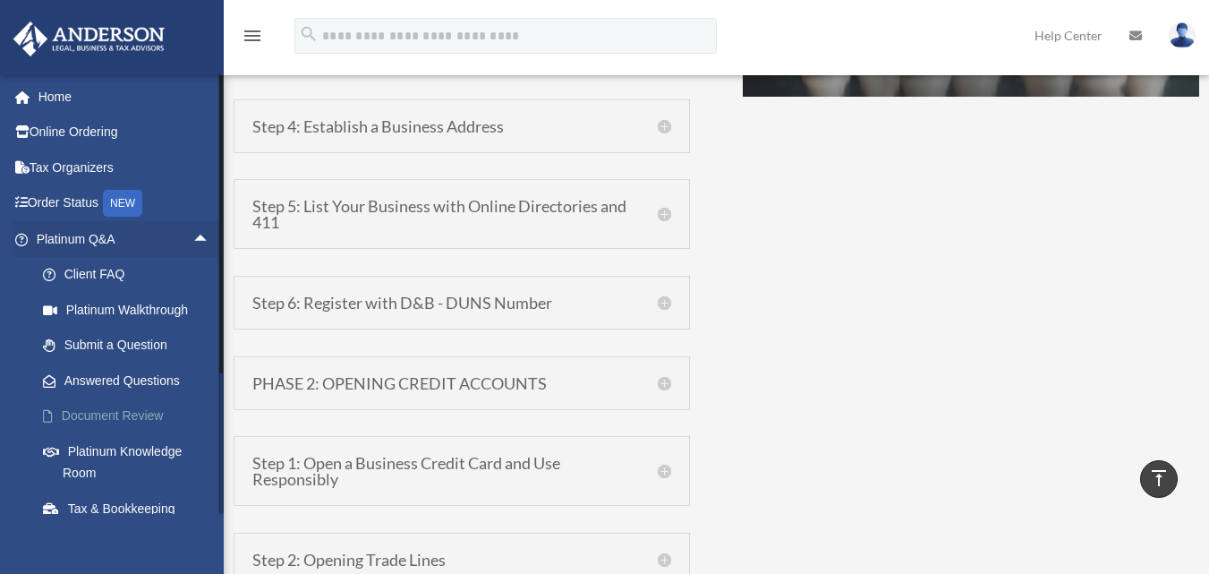
click at [141, 413] on link "Document Review" at bounding box center [131, 416] width 212 height 36
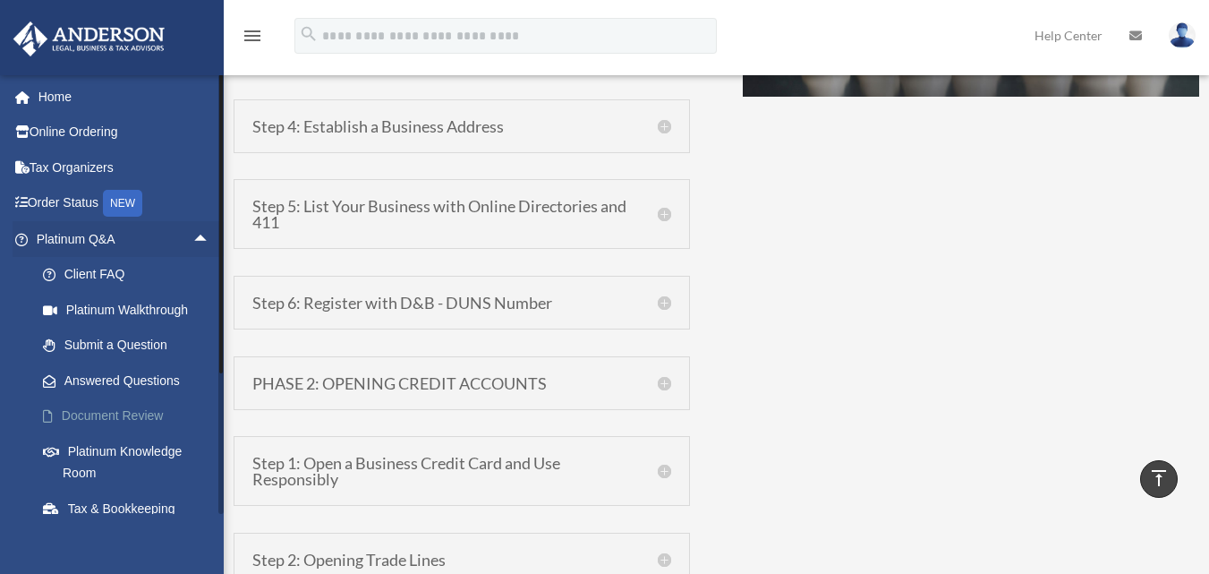
click at [141, 413] on link "Document Review" at bounding box center [131, 416] width 212 height 36
click at [156, 409] on link "Document Review" at bounding box center [131, 416] width 212 height 36
click at [150, 446] on link "Platinum Knowledge Room" at bounding box center [131, 461] width 212 height 57
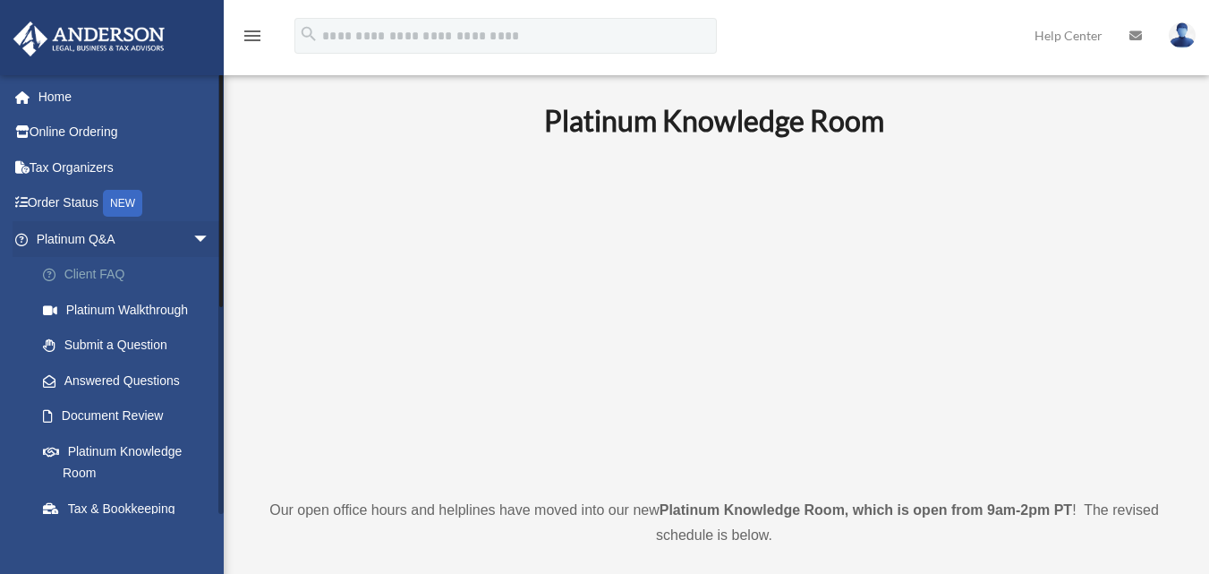
click at [137, 262] on link "Client FAQ" at bounding box center [131, 275] width 212 height 36
click at [132, 281] on link "Client FAQ" at bounding box center [131, 275] width 212 height 36
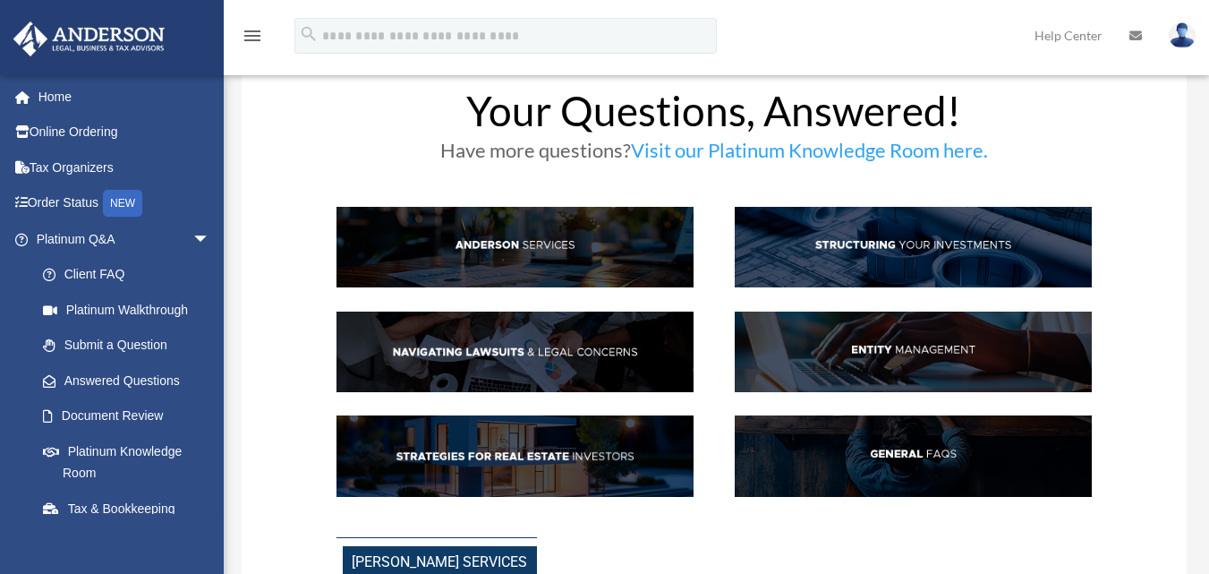
scroll to position [44, 0]
